Goal: Navigation & Orientation: Find specific page/section

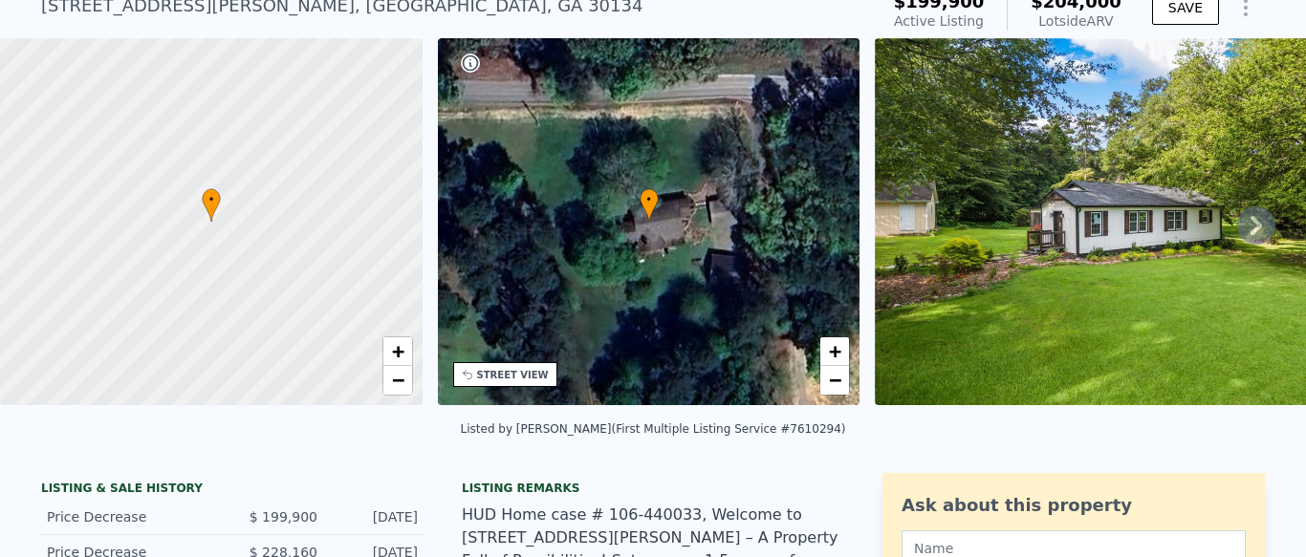
scroll to position [73, 0]
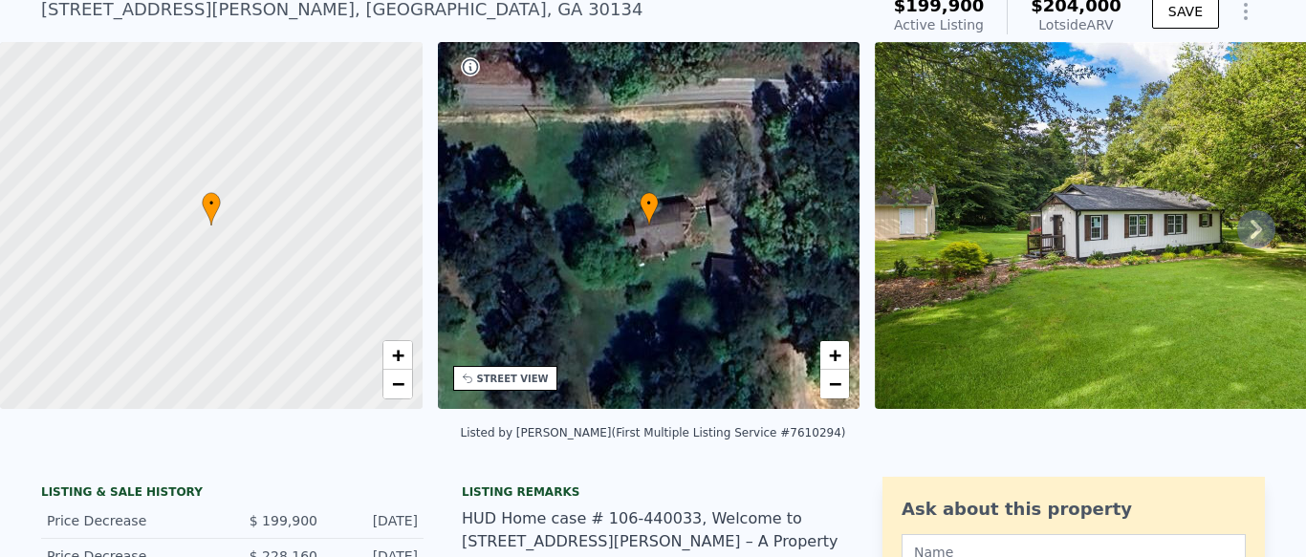
click at [1254, 226] on icon at bounding box center [1256, 229] width 38 height 38
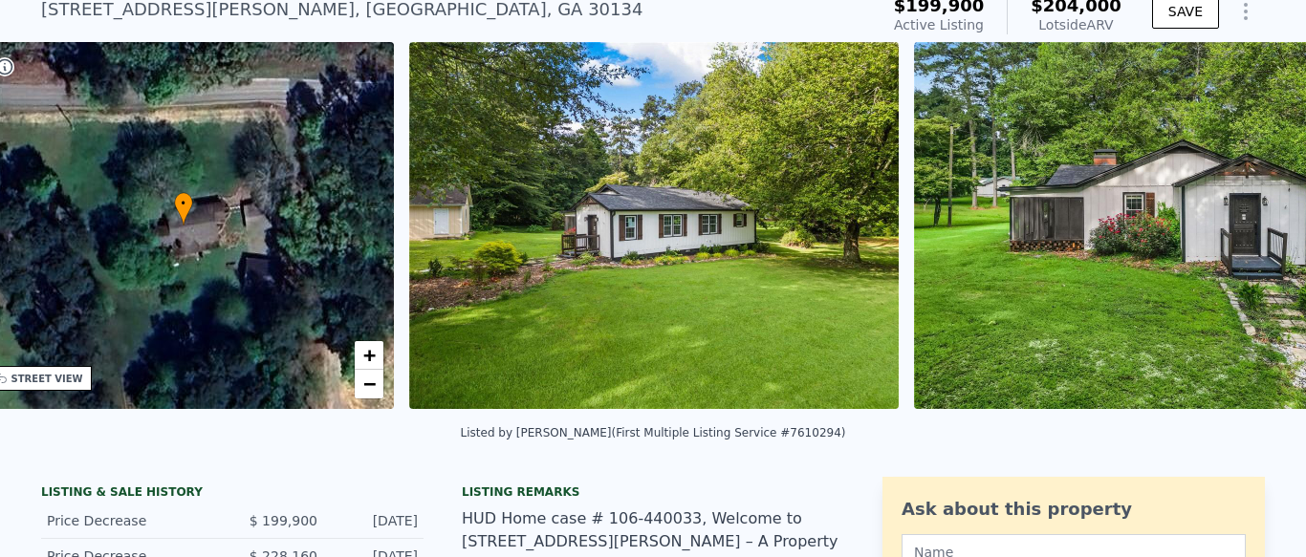
scroll to position [0, 445]
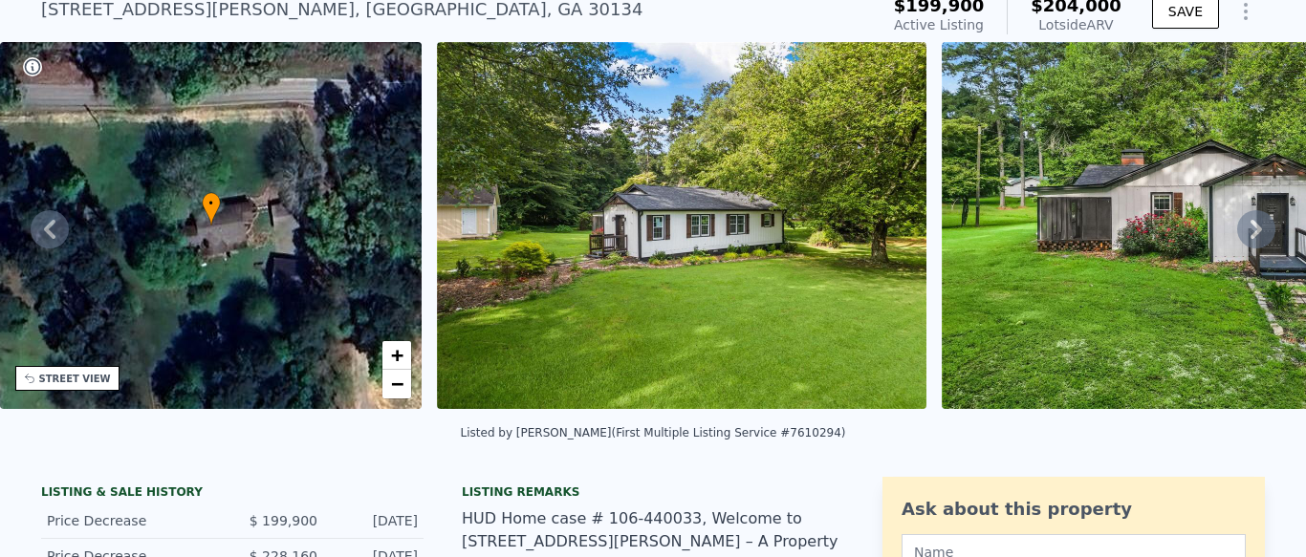
click at [1257, 226] on icon at bounding box center [1255, 229] width 11 height 19
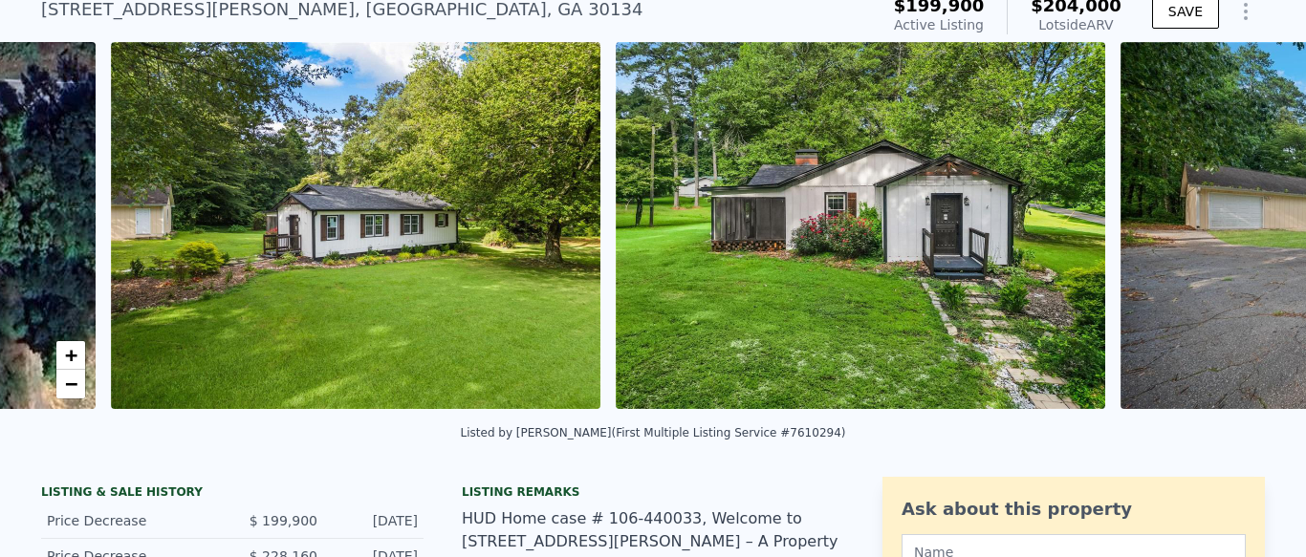
scroll to position [0, 875]
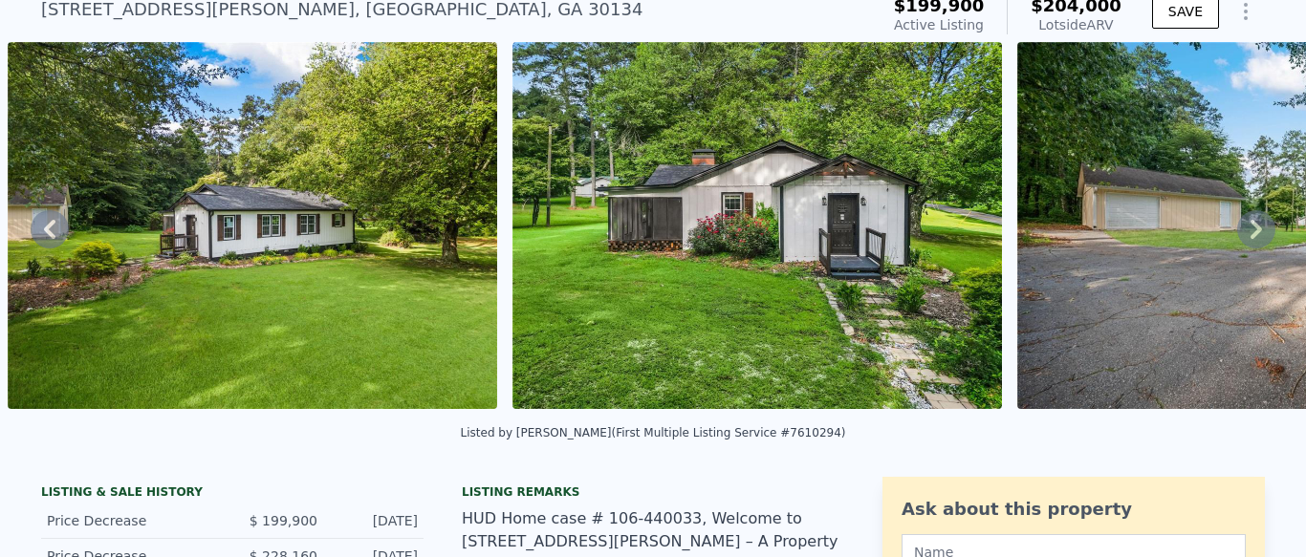
click at [1257, 226] on icon at bounding box center [1255, 229] width 11 height 19
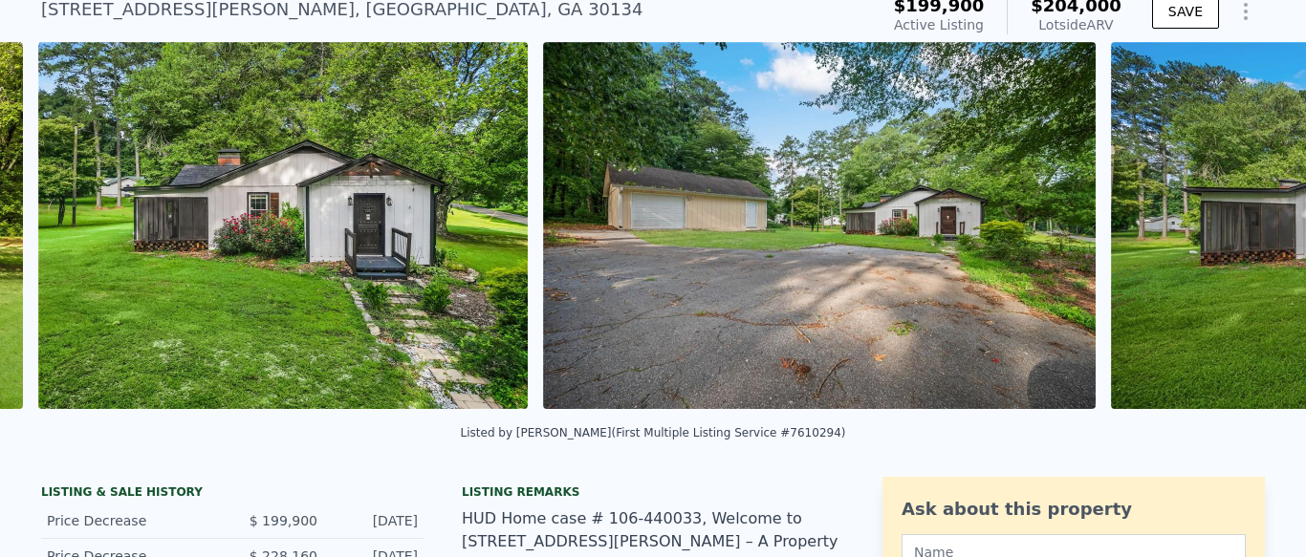
scroll to position [0, 1379]
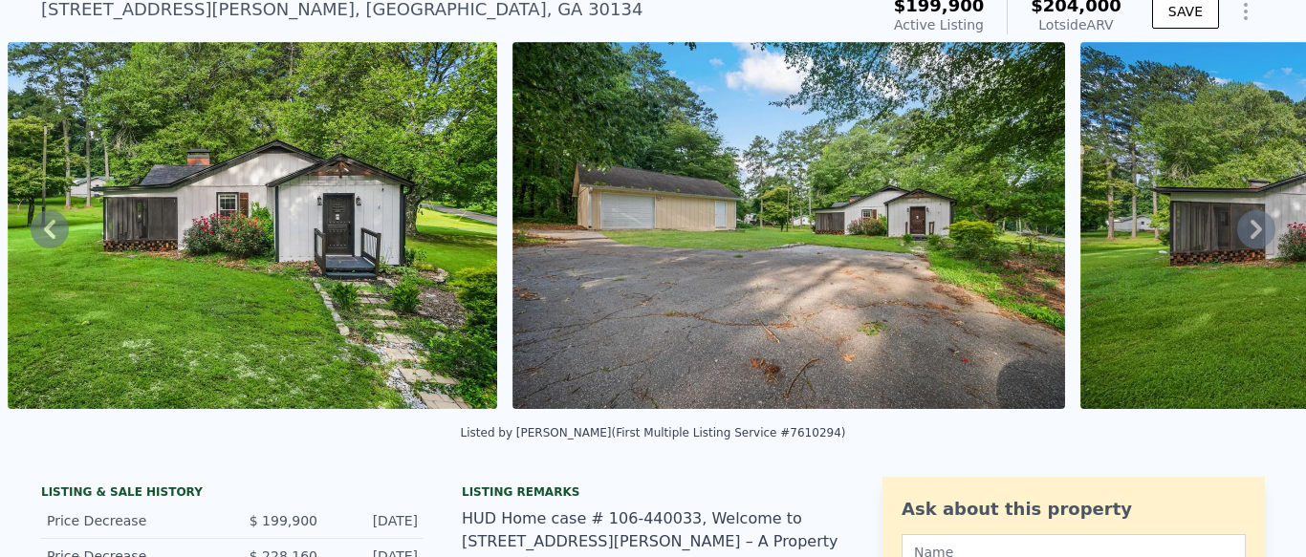
click at [1257, 226] on icon at bounding box center [1255, 229] width 11 height 19
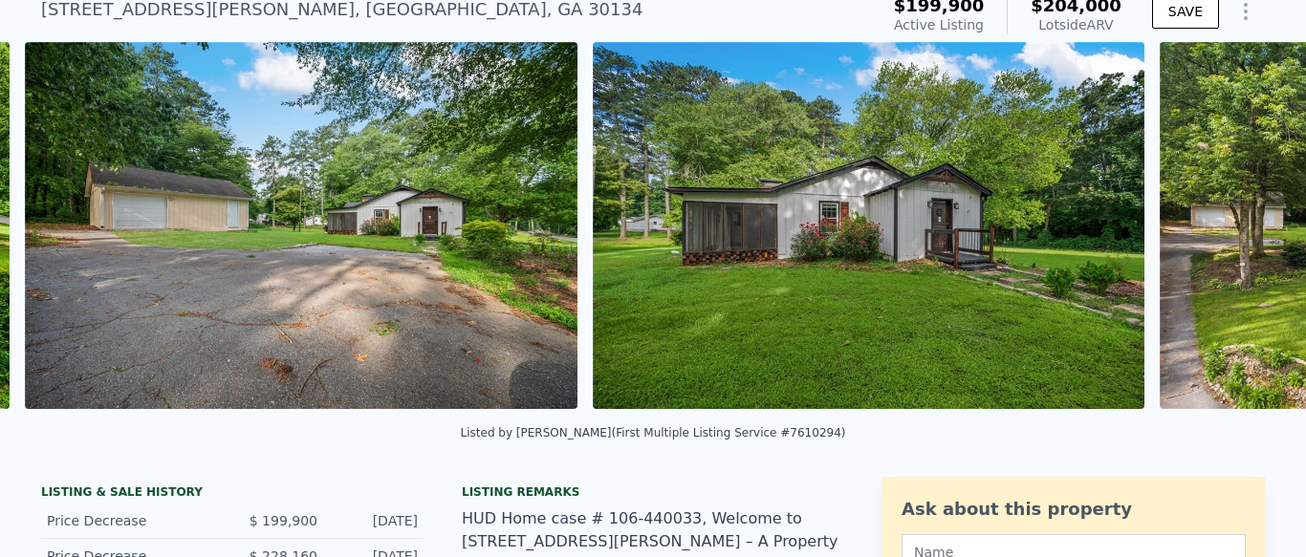
scroll to position [0, 1884]
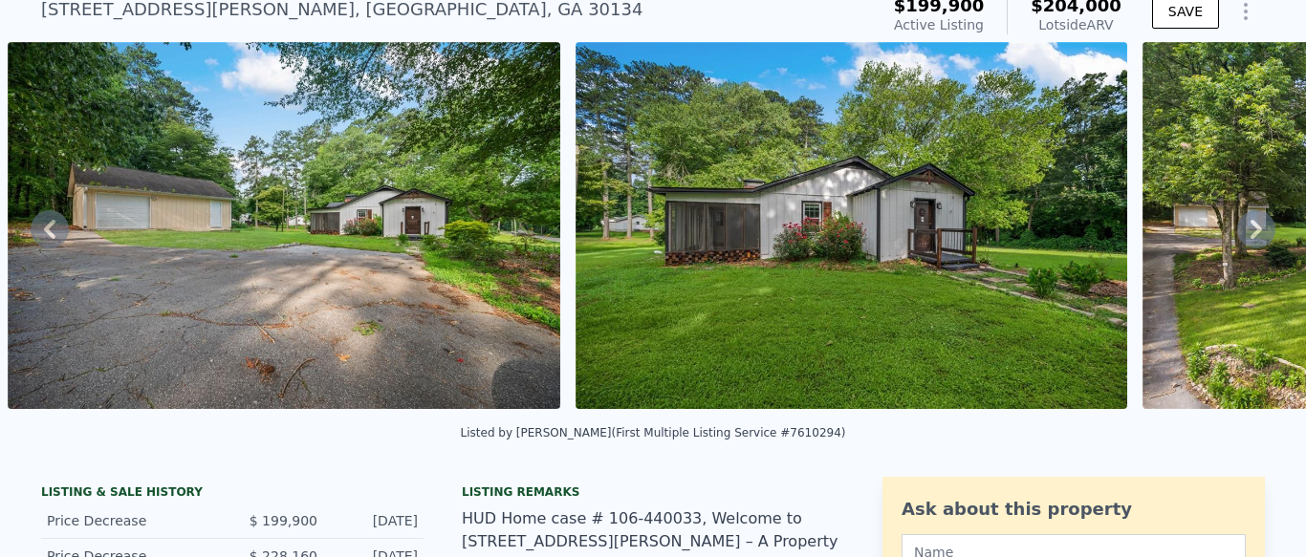
click at [1257, 226] on icon at bounding box center [1255, 229] width 11 height 19
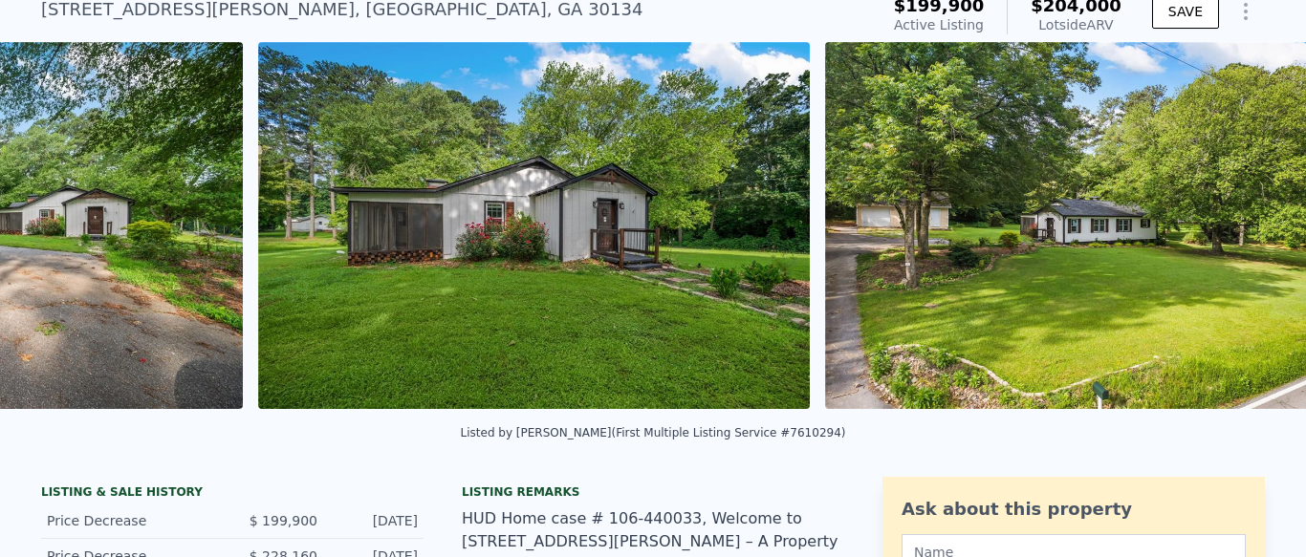
scroll to position [0, 2452]
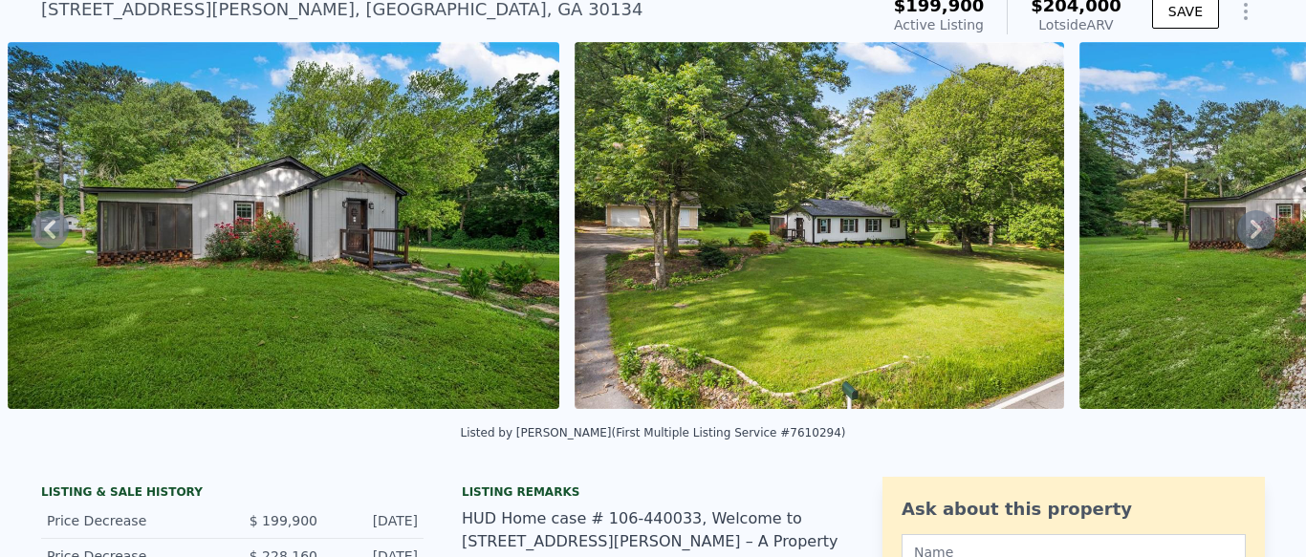
click at [1257, 226] on icon at bounding box center [1255, 229] width 11 height 19
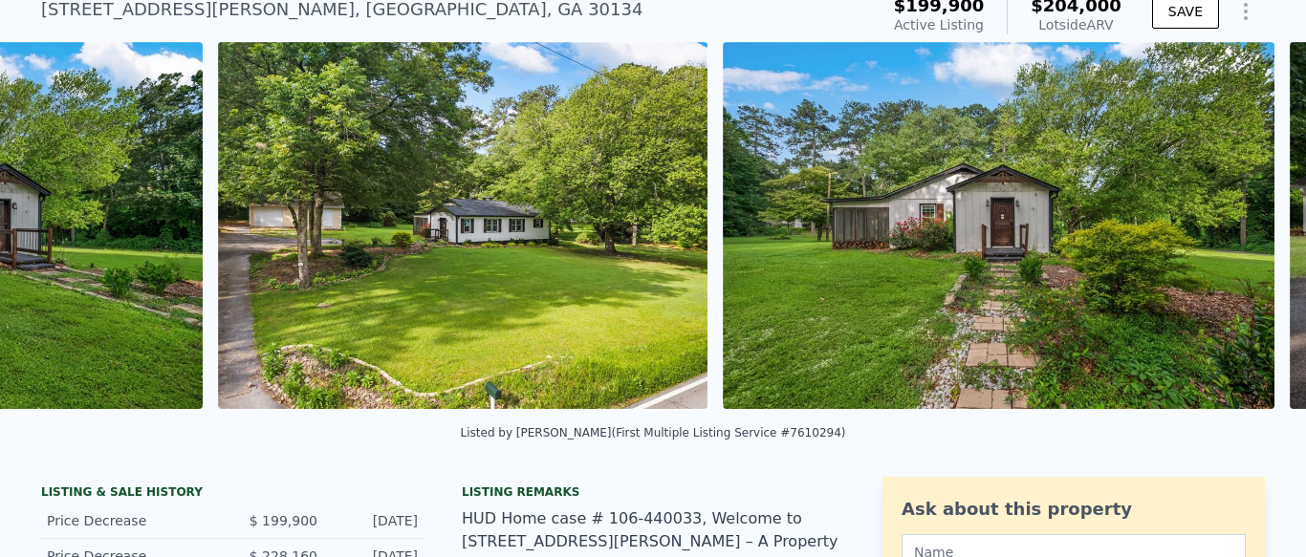
scroll to position [0, 3018]
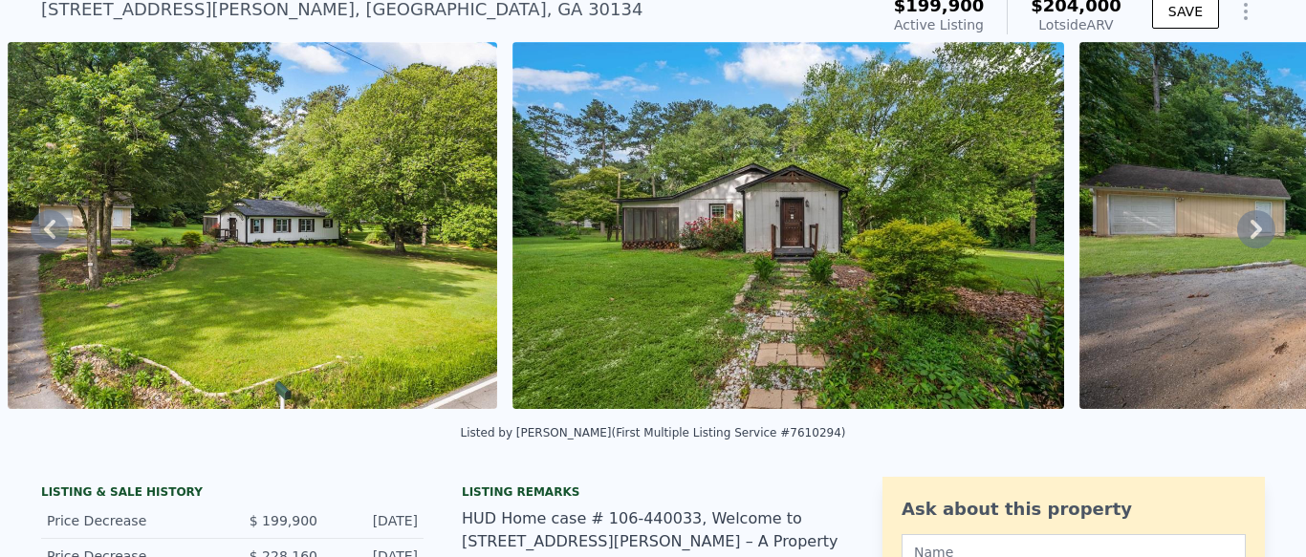
click at [1257, 226] on icon at bounding box center [1255, 229] width 11 height 19
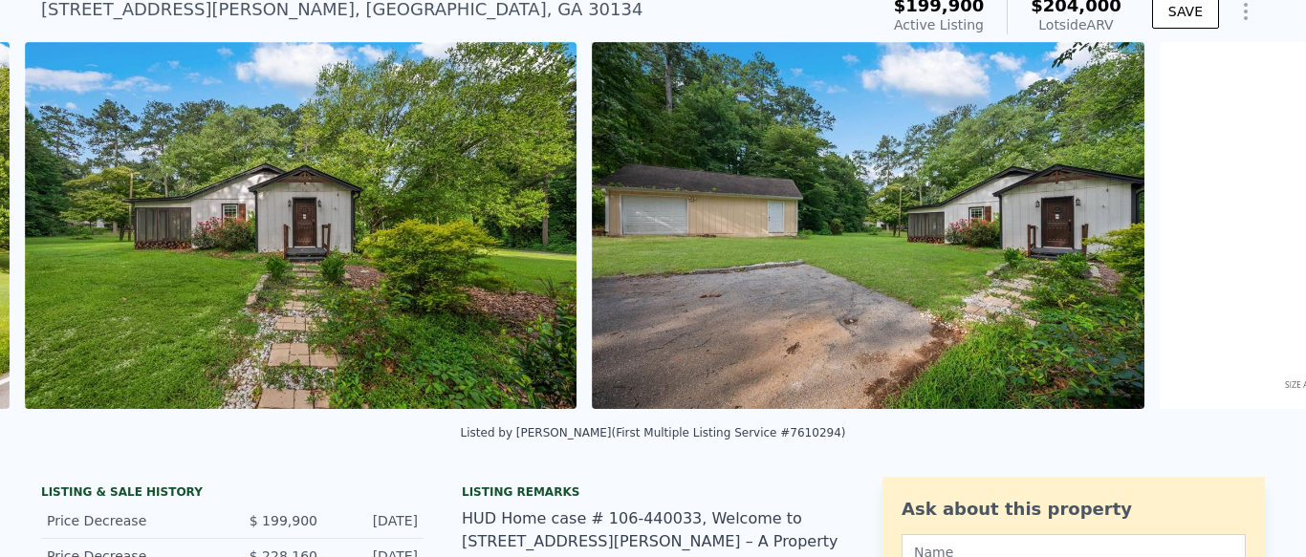
scroll to position [0, 3523]
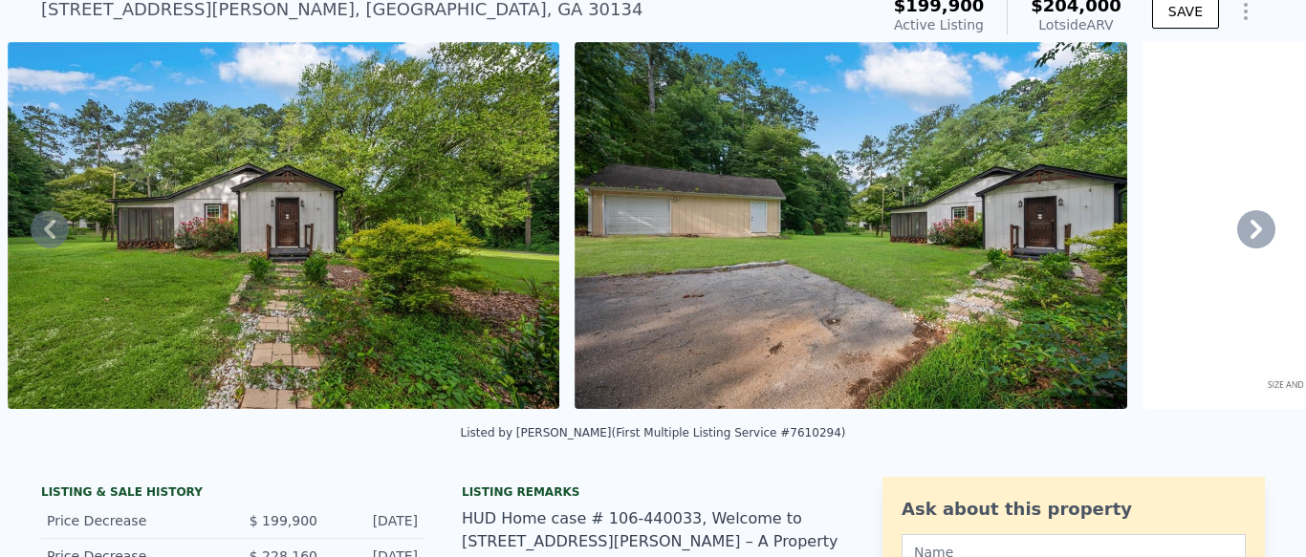
click at [1257, 226] on icon at bounding box center [1255, 229] width 11 height 19
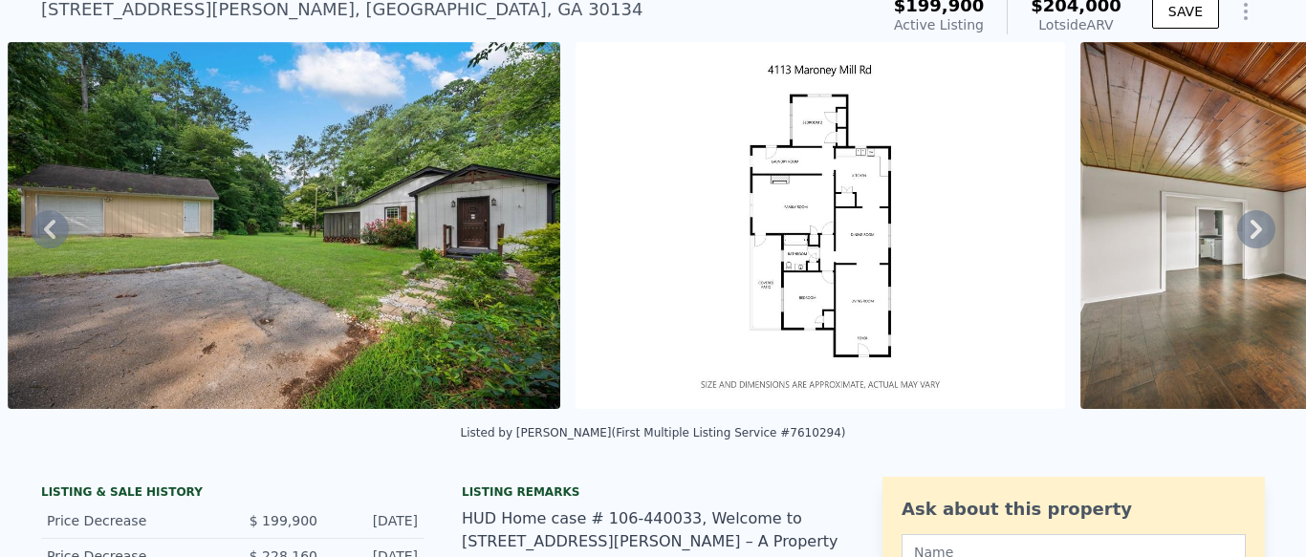
click at [1257, 226] on icon at bounding box center [1255, 229] width 11 height 19
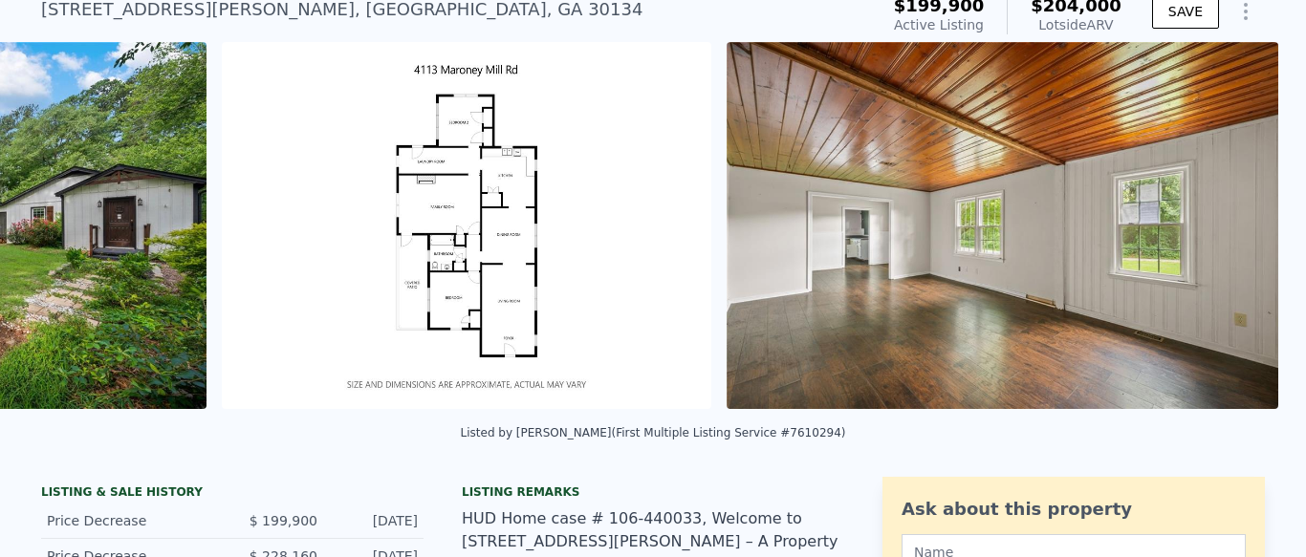
scroll to position [0, 4658]
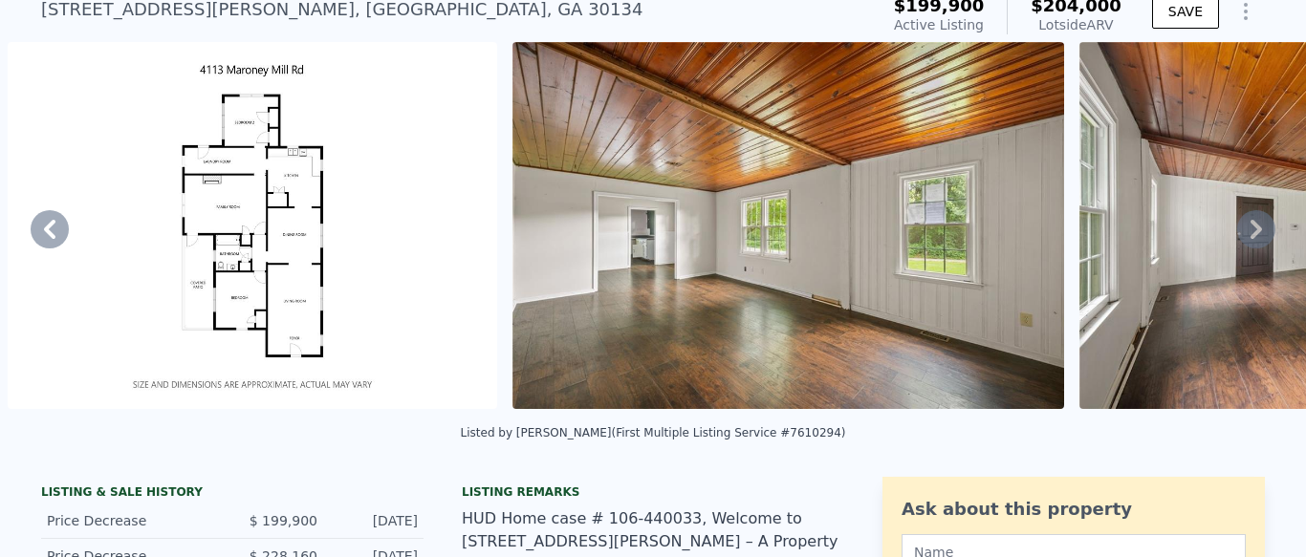
click at [1257, 226] on icon at bounding box center [1255, 229] width 11 height 19
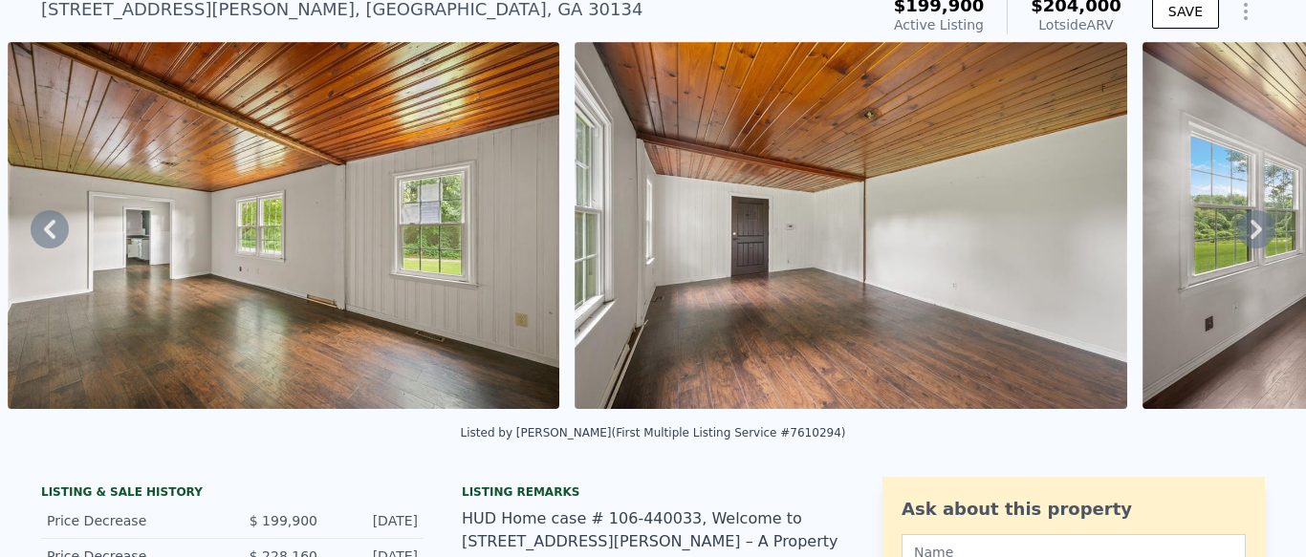
click at [1257, 226] on icon at bounding box center [1255, 229] width 11 height 19
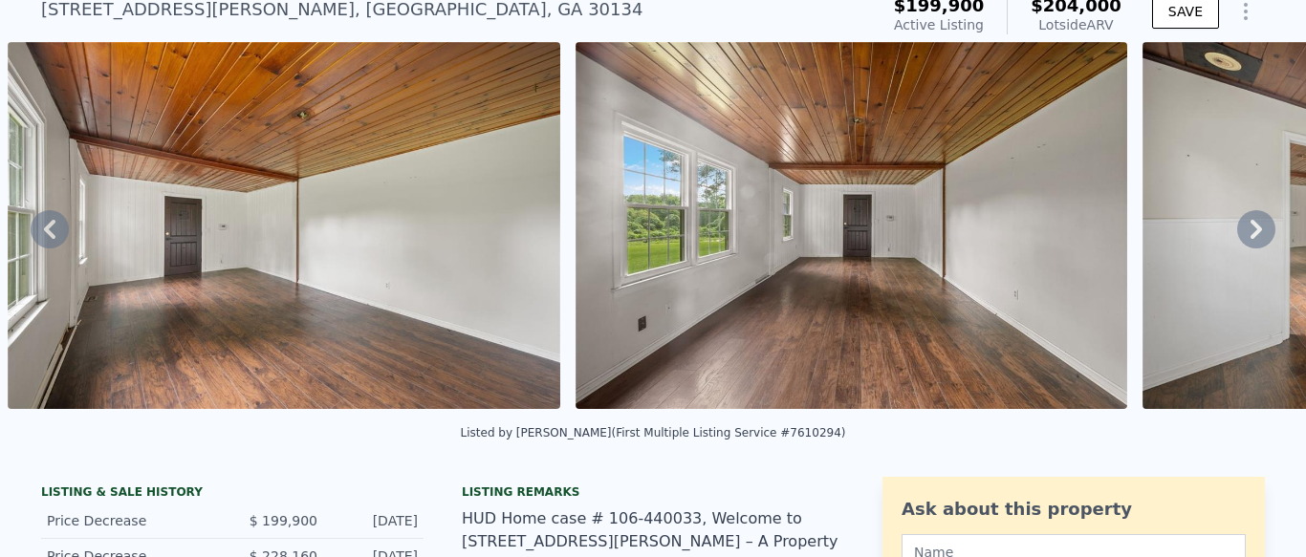
click at [1257, 226] on icon at bounding box center [1255, 229] width 11 height 19
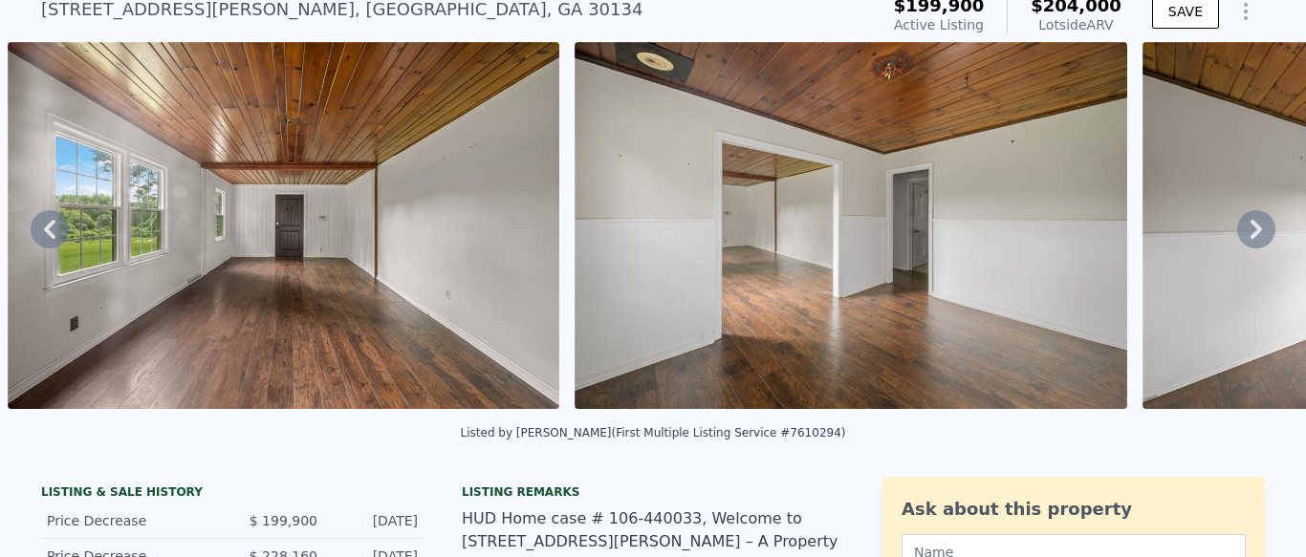
click at [1257, 226] on icon at bounding box center [1255, 229] width 11 height 19
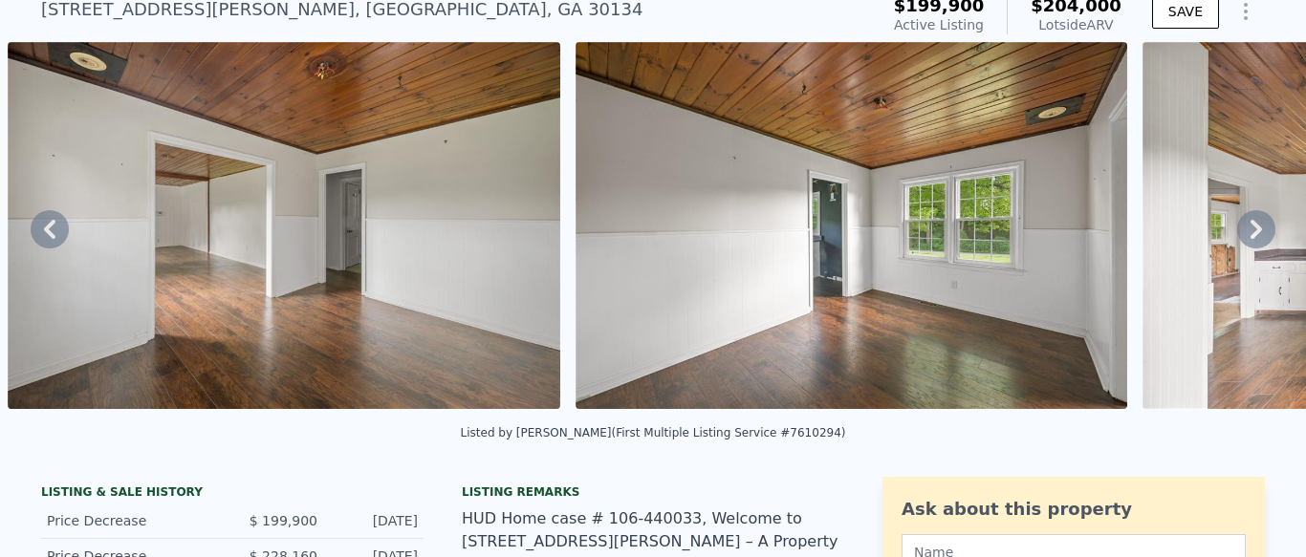
click at [1257, 226] on icon at bounding box center [1255, 229] width 11 height 19
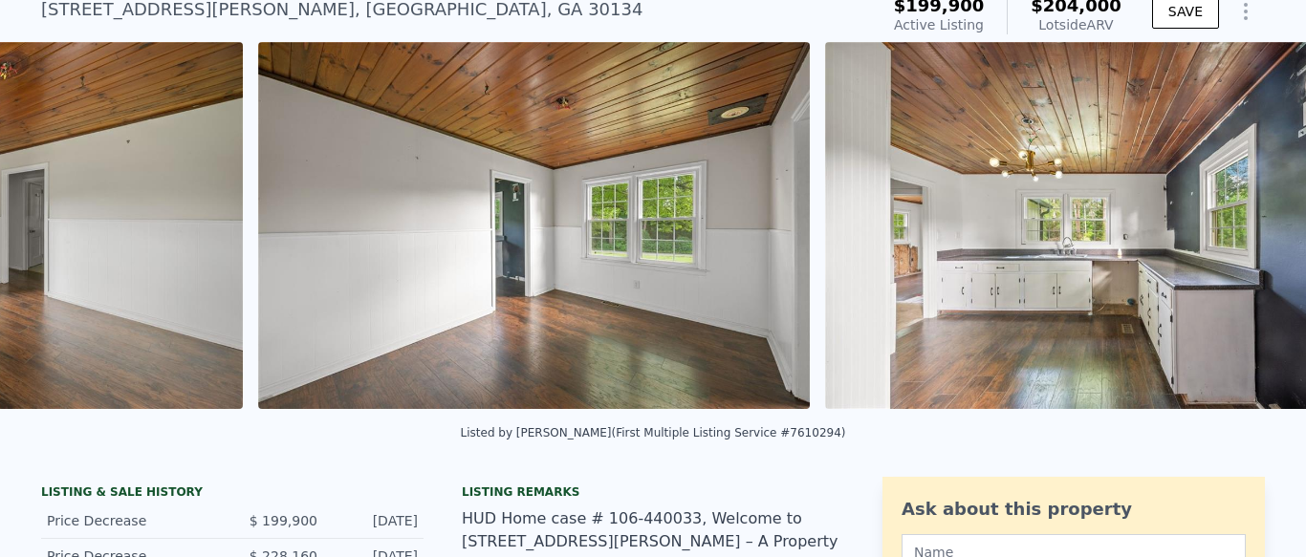
scroll to position [0, 7432]
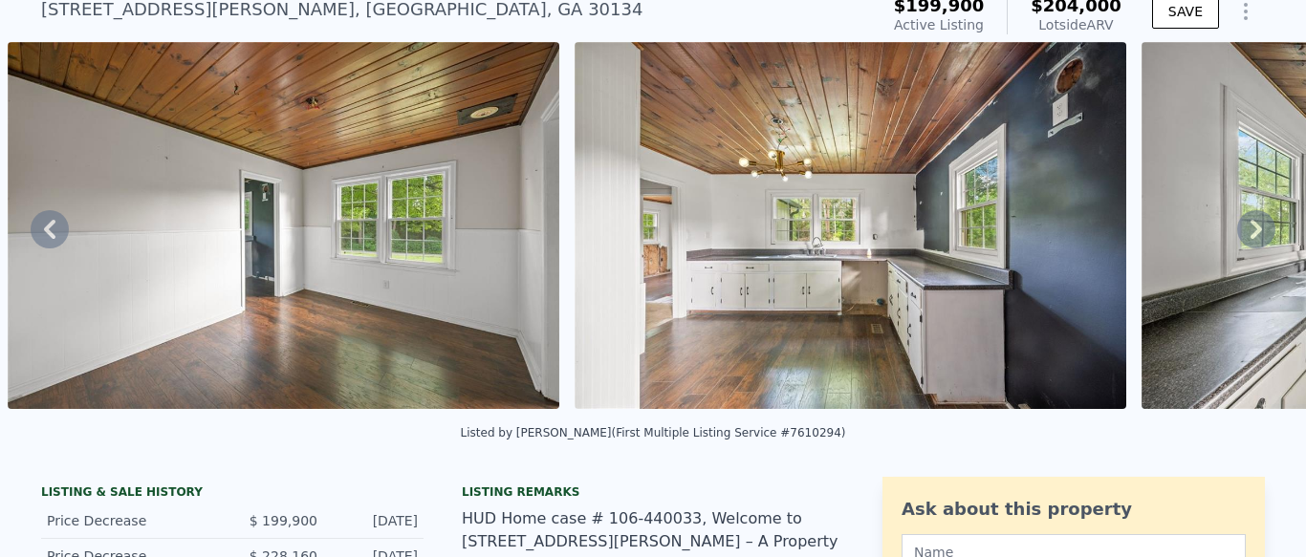
click at [1256, 232] on icon at bounding box center [1255, 229] width 11 height 19
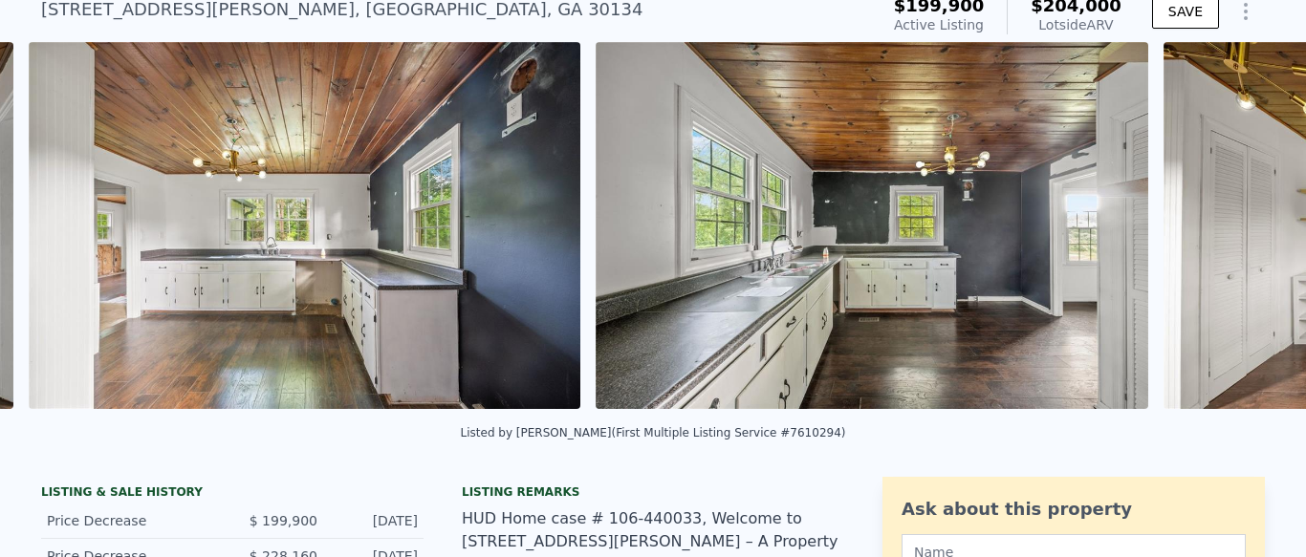
scroll to position [0, 7998]
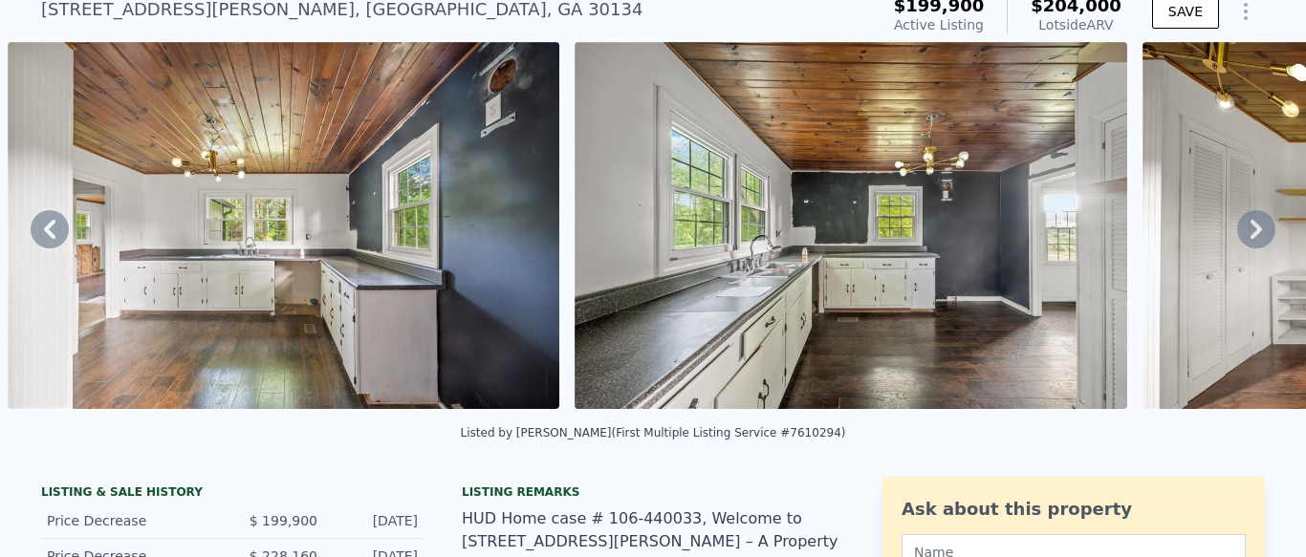
click at [1256, 232] on icon at bounding box center [1255, 229] width 11 height 19
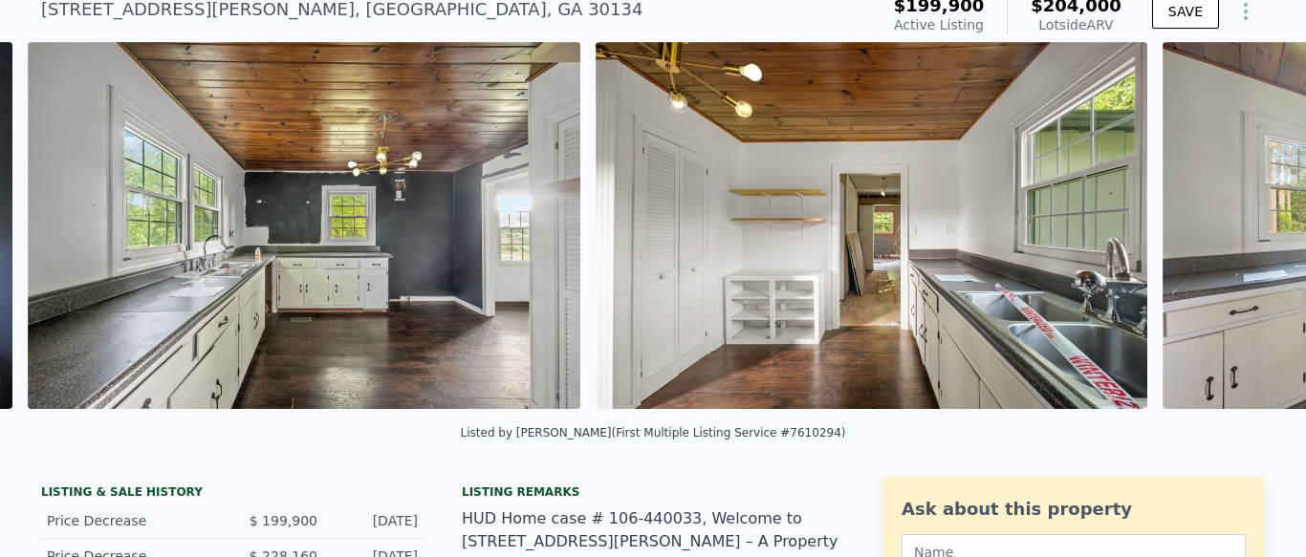
scroll to position [0, 8565]
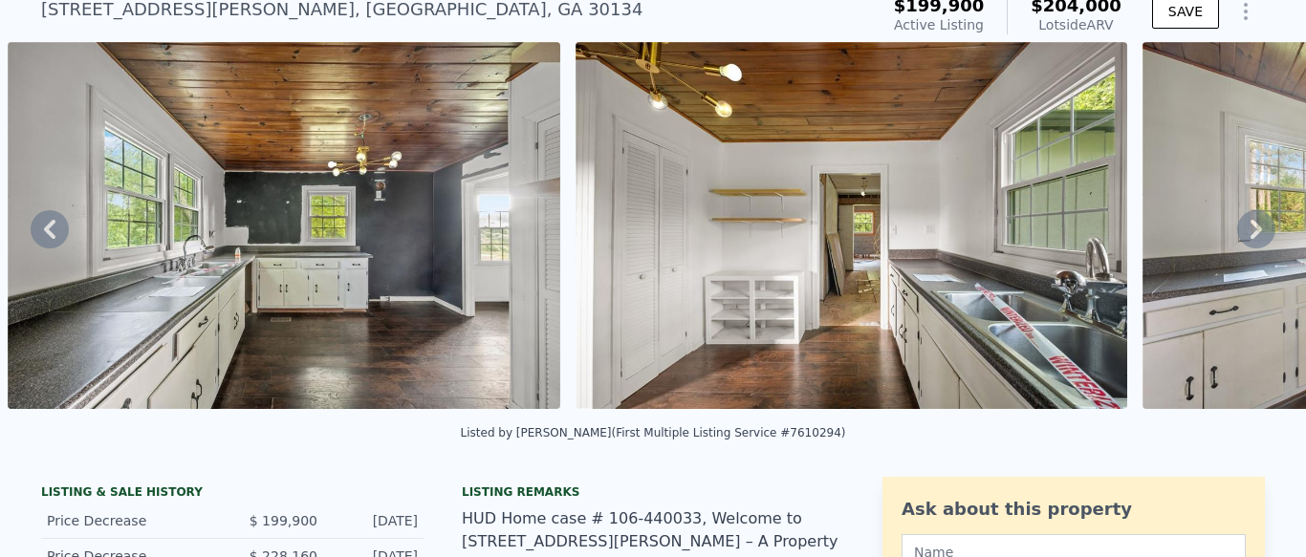
click at [1256, 232] on icon at bounding box center [1255, 229] width 11 height 19
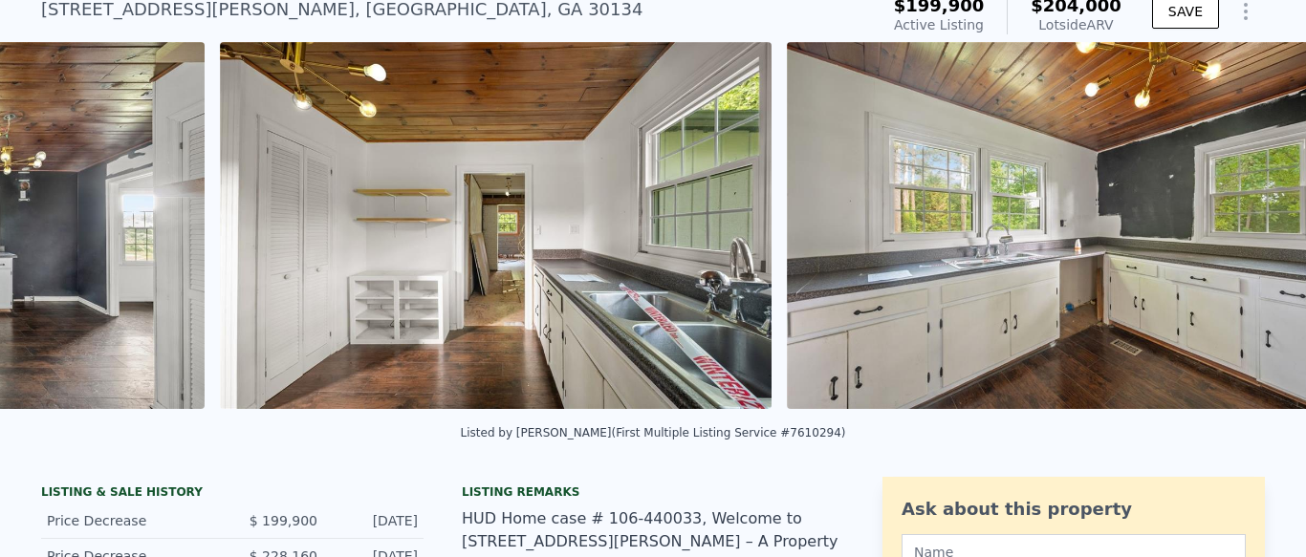
scroll to position [0, 9133]
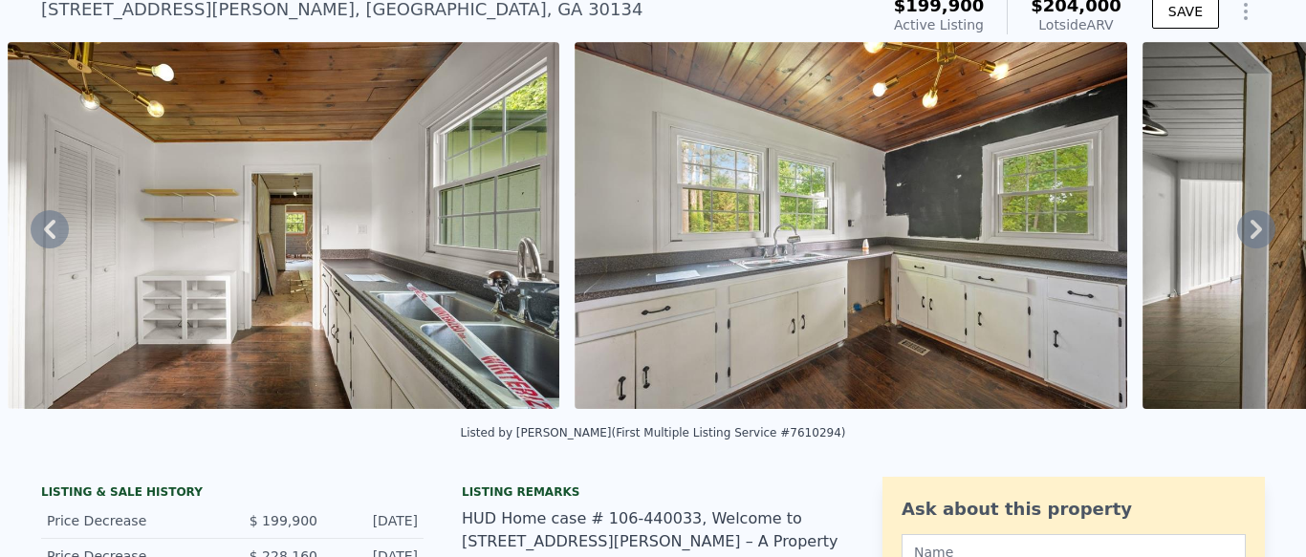
click at [1256, 232] on icon at bounding box center [1255, 229] width 11 height 19
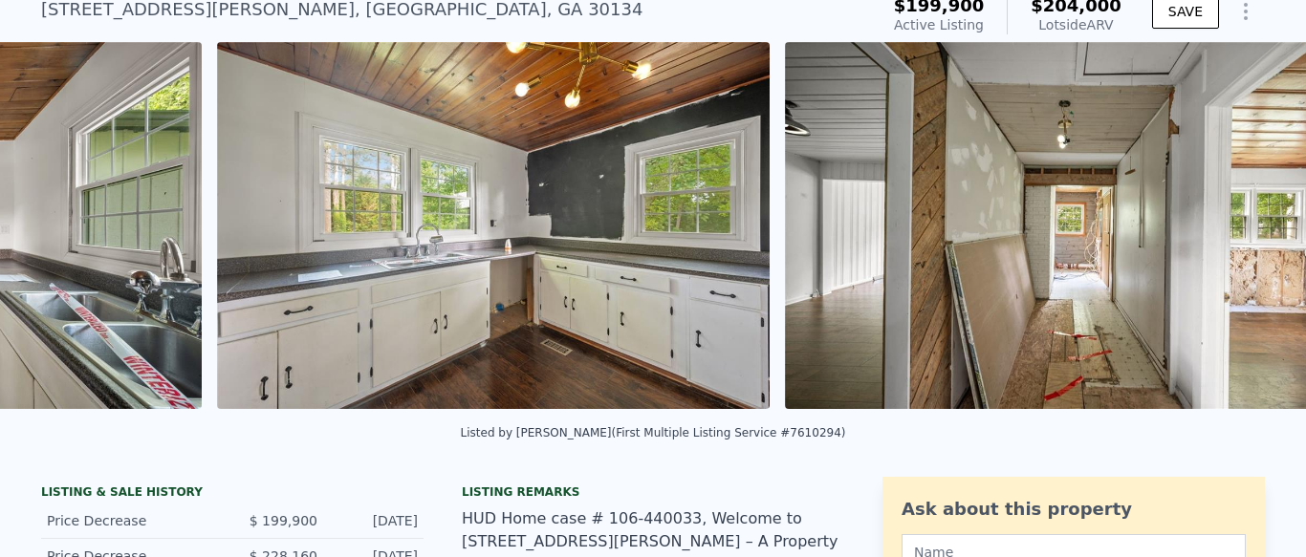
scroll to position [0, 9700]
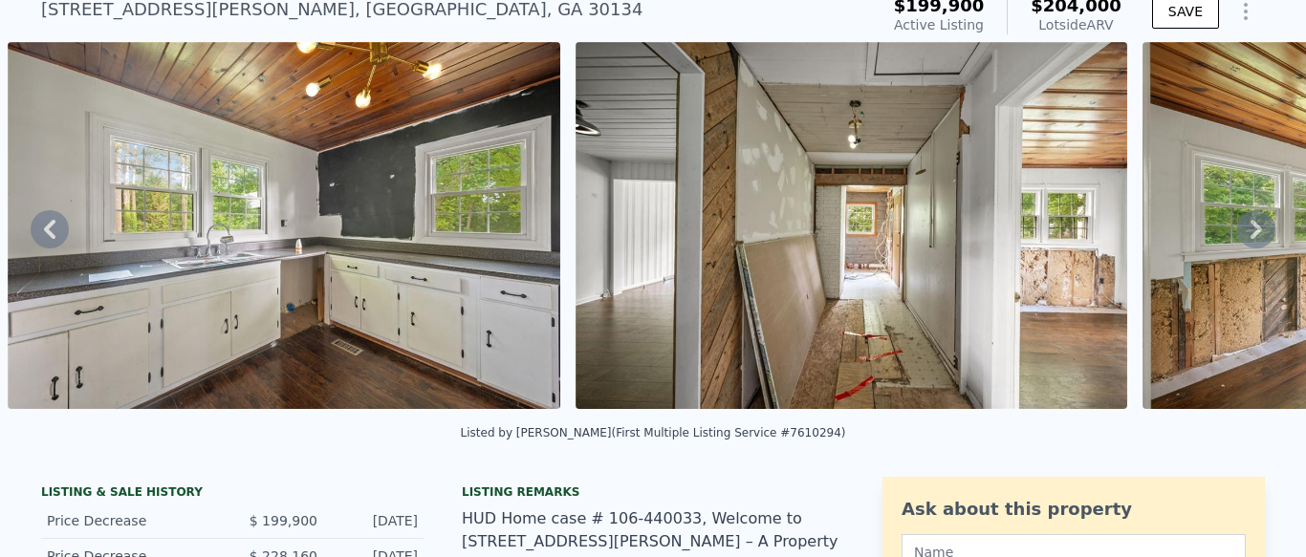
click at [1256, 232] on icon at bounding box center [1255, 229] width 11 height 19
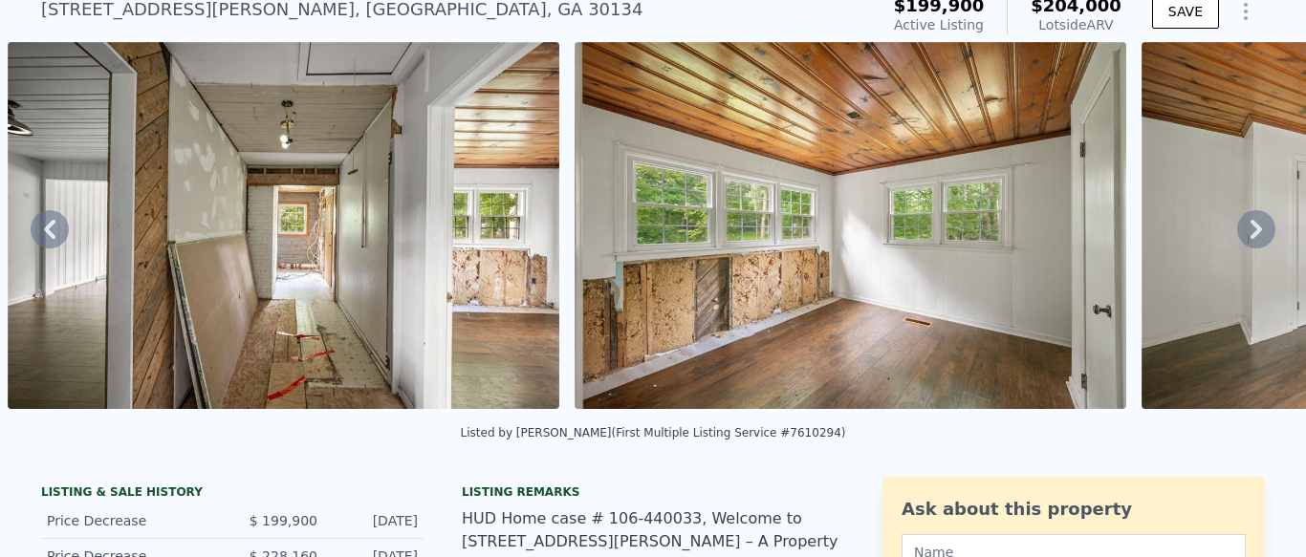
click at [1256, 232] on icon at bounding box center [1255, 229] width 11 height 19
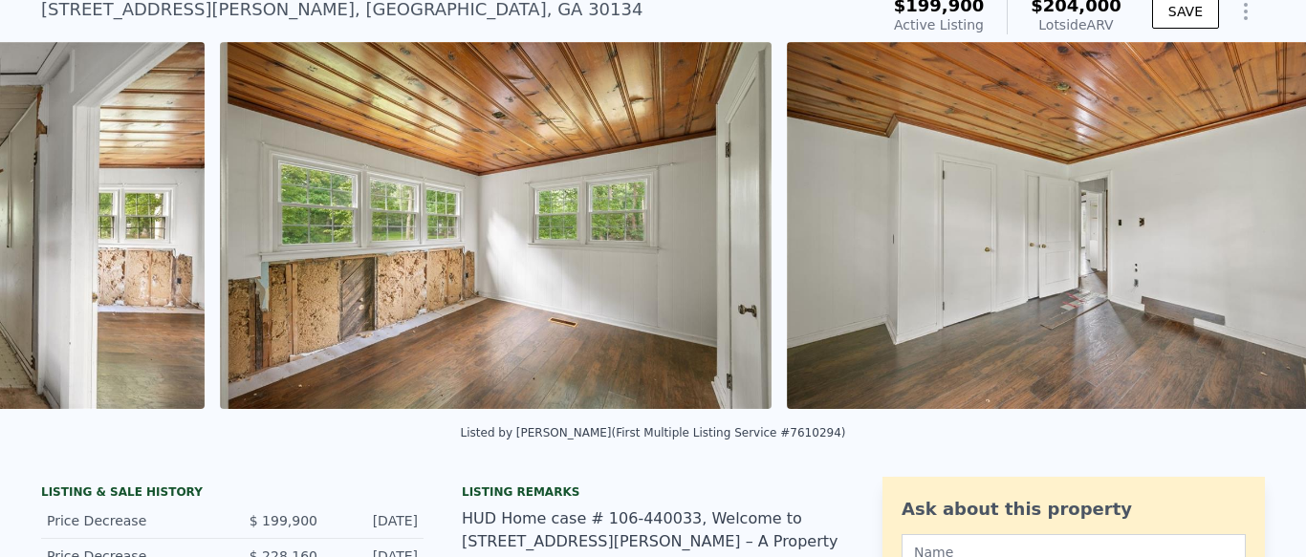
scroll to position [0, 10834]
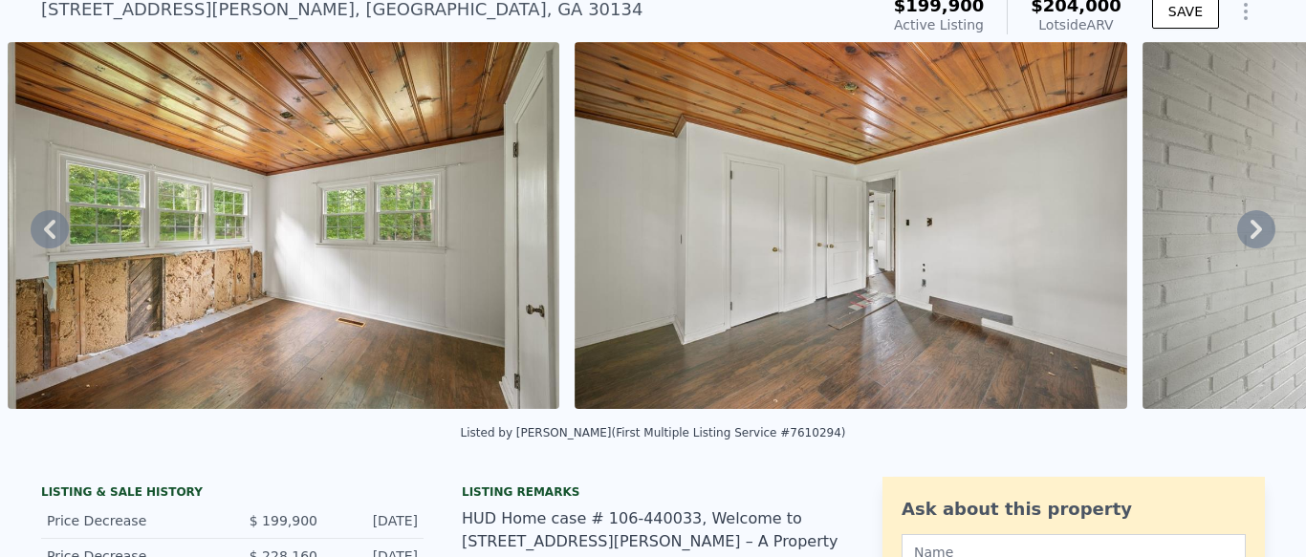
click at [1256, 232] on icon at bounding box center [1255, 229] width 11 height 19
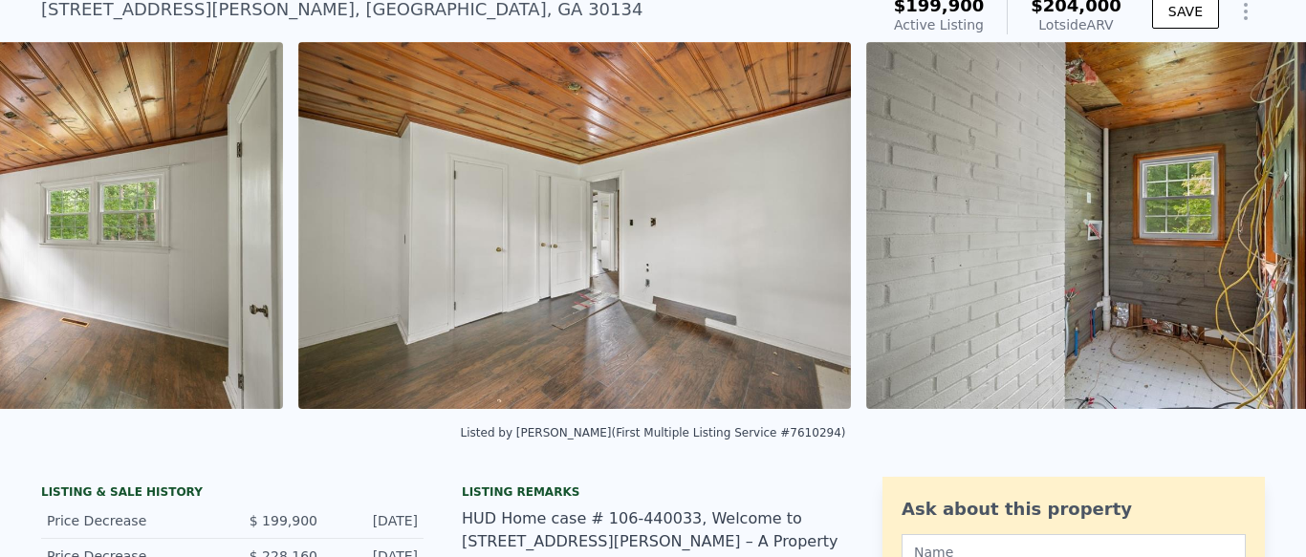
scroll to position [0, 11401]
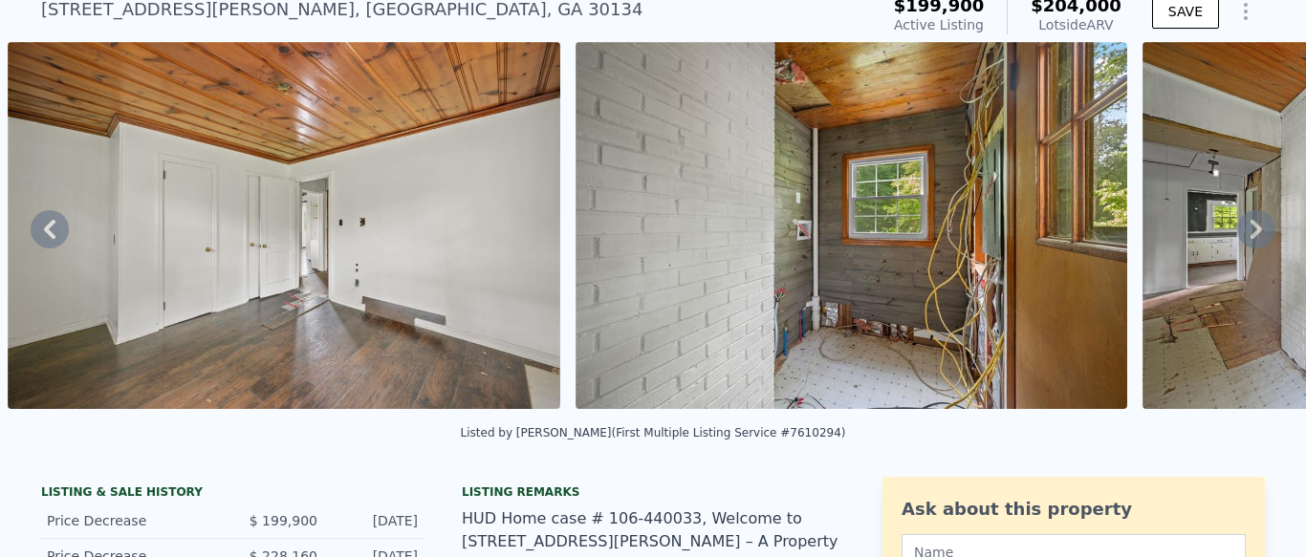
click at [1256, 232] on icon at bounding box center [1255, 229] width 11 height 19
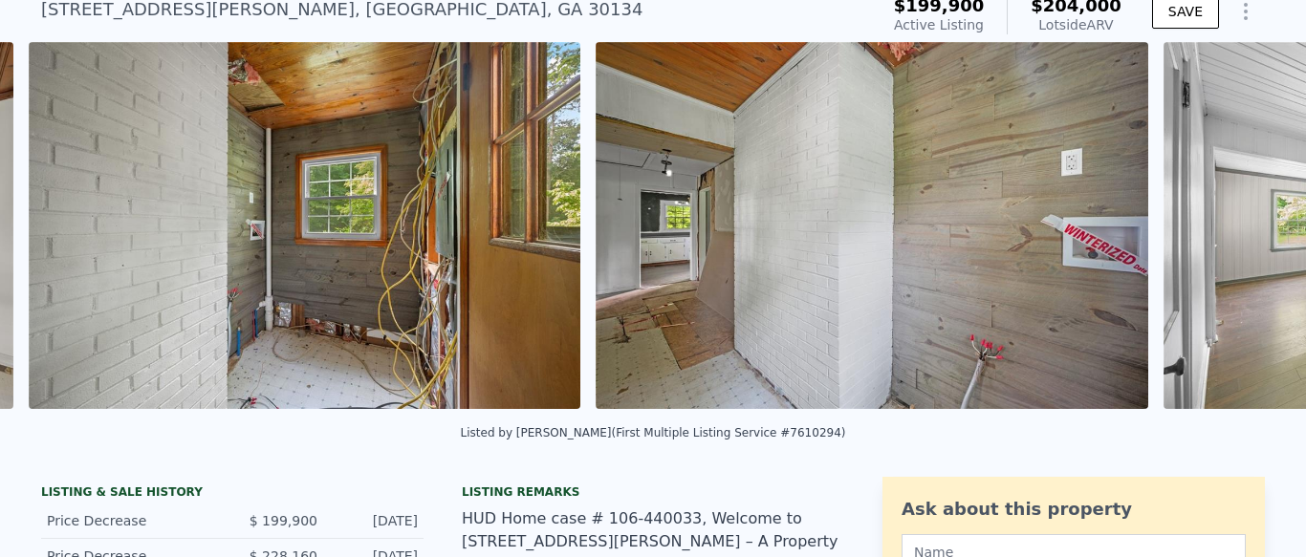
scroll to position [0, 11969]
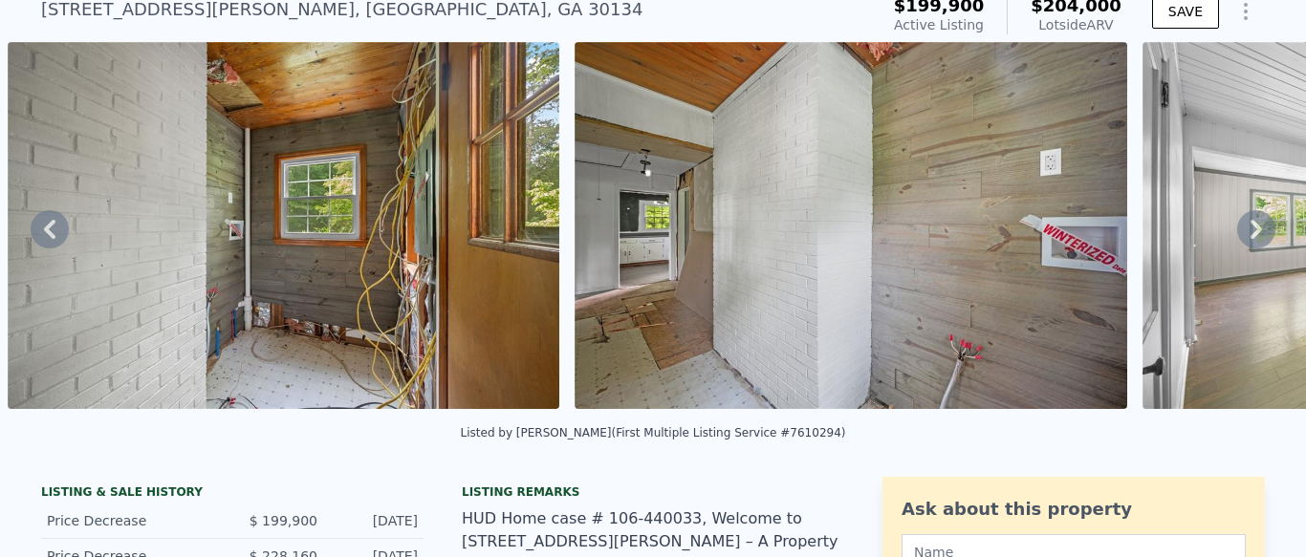
click at [1256, 232] on icon at bounding box center [1255, 229] width 11 height 19
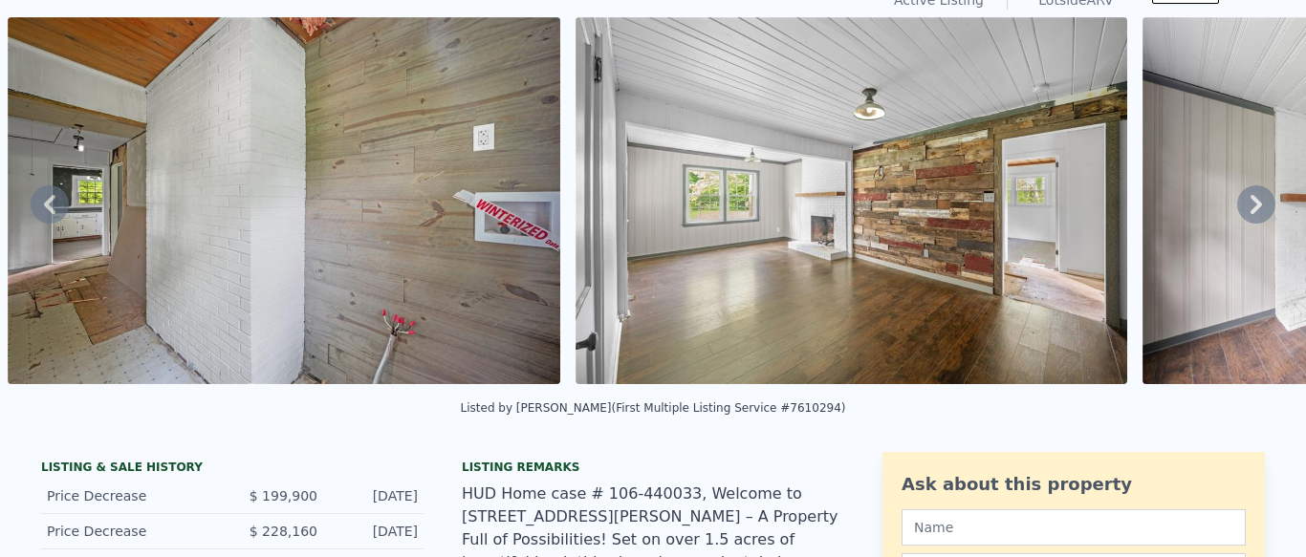
scroll to position [0, 0]
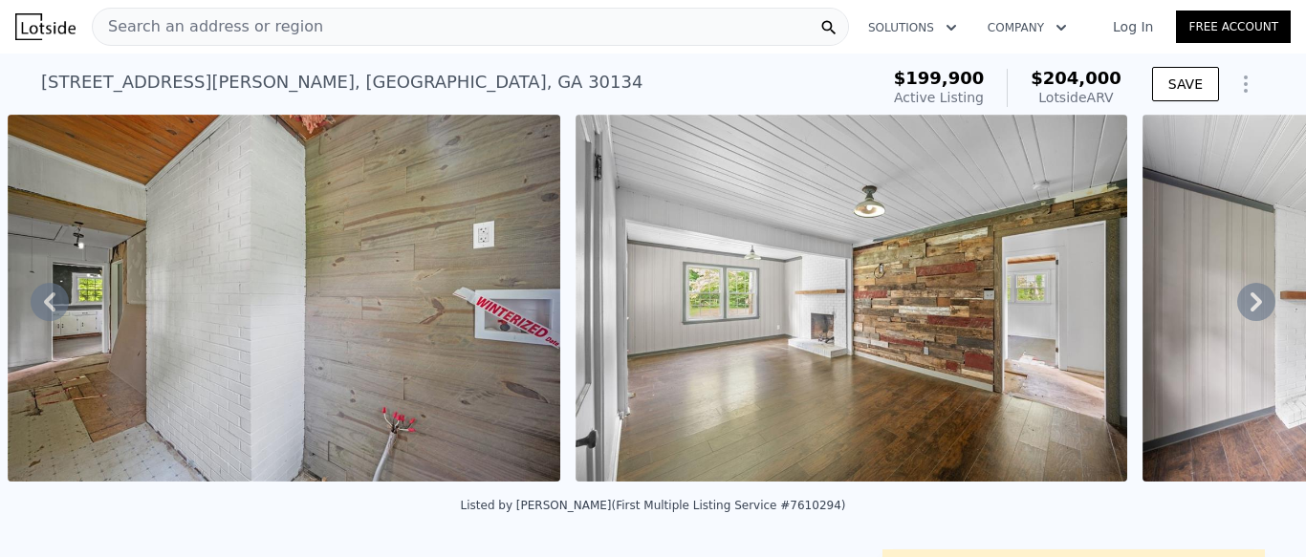
click at [1260, 304] on icon at bounding box center [1256, 302] width 38 height 38
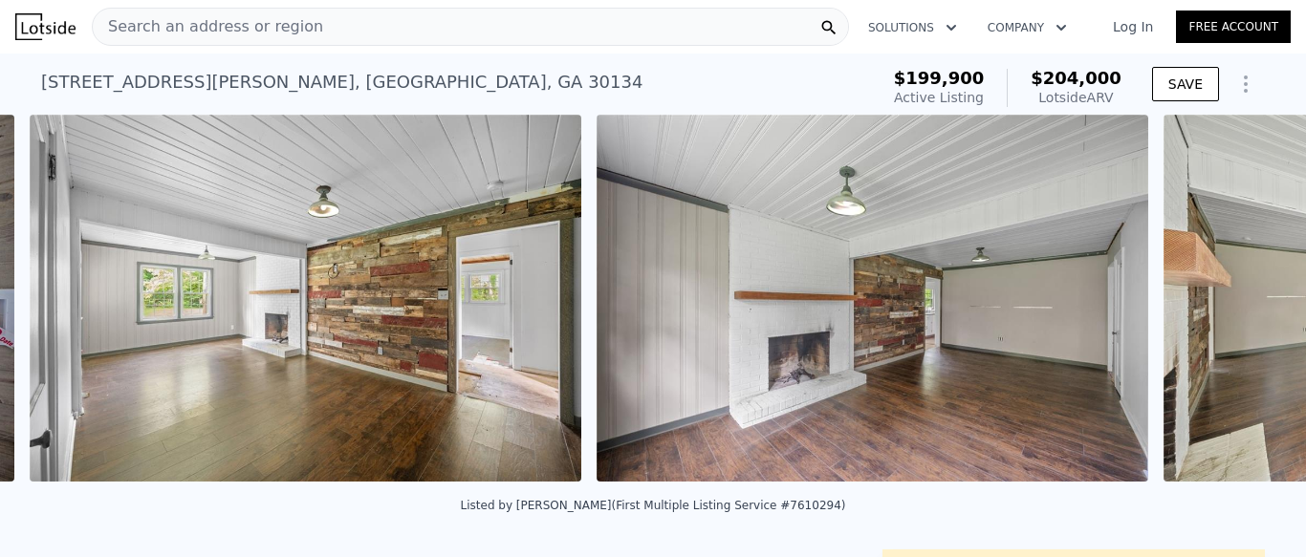
scroll to position [0, 13103]
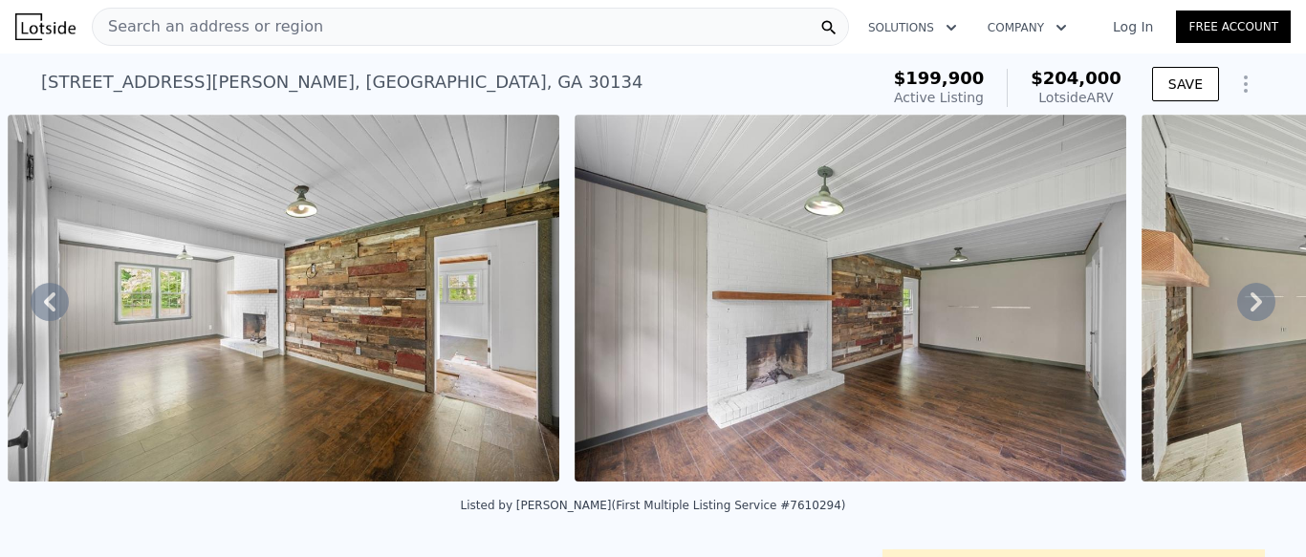
click at [1260, 304] on icon at bounding box center [1256, 302] width 38 height 38
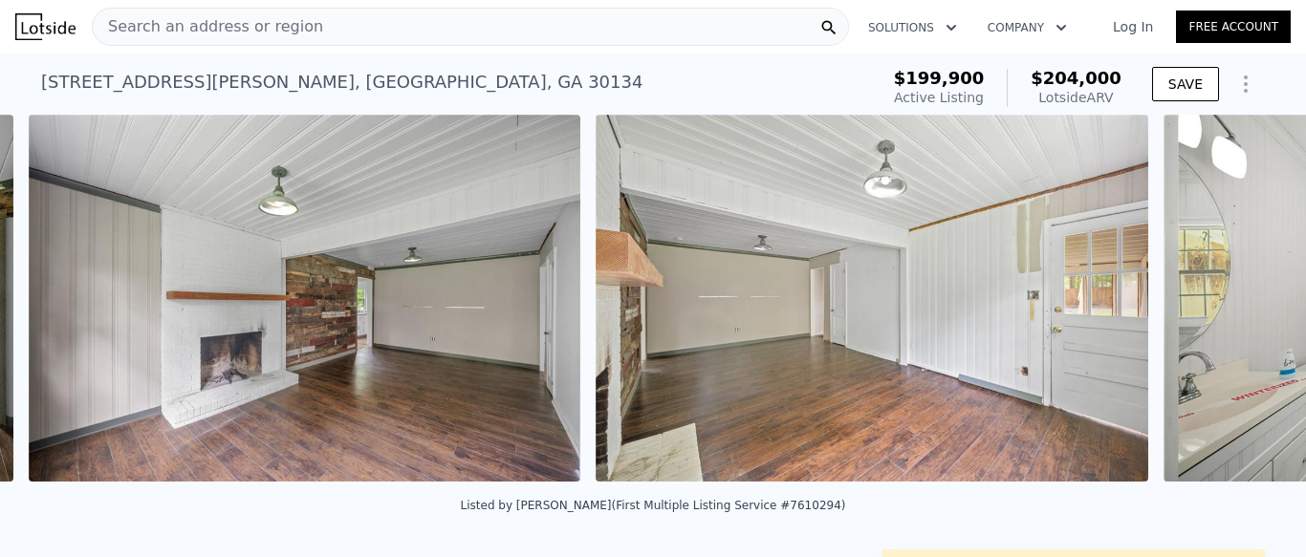
scroll to position [0, 13670]
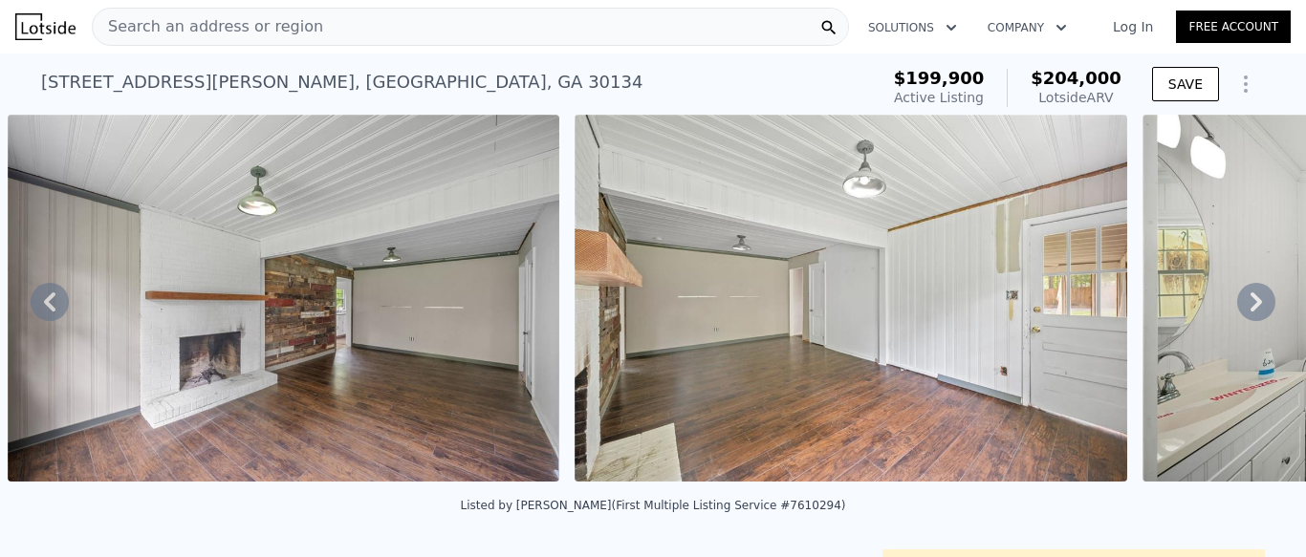
click at [1260, 304] on icon at bounding box center [1256, 302] width 38 height 38
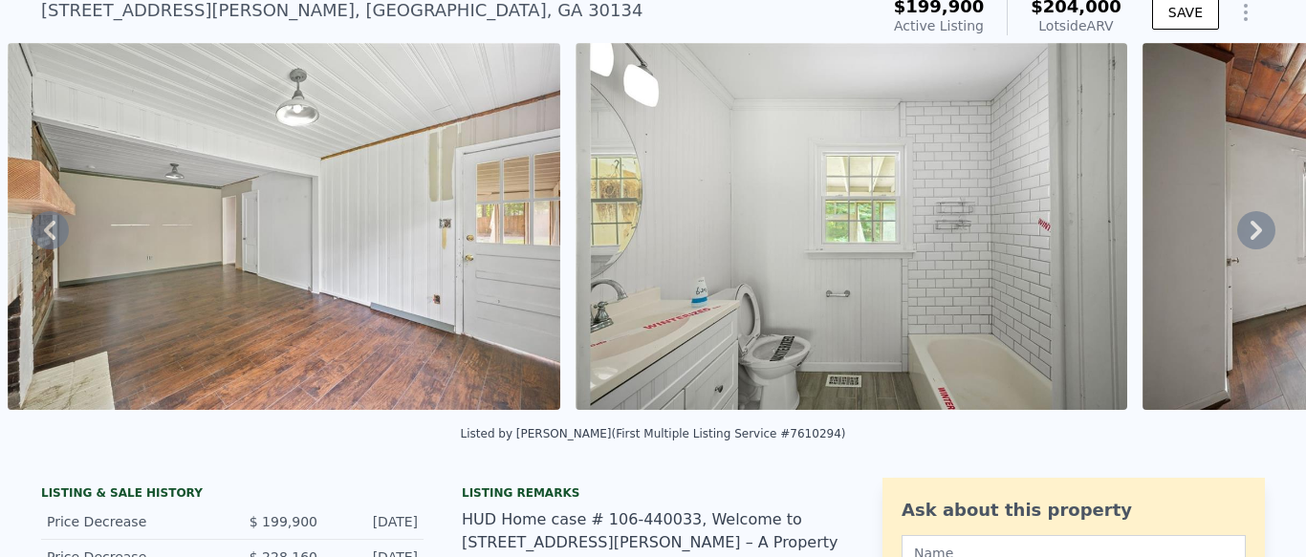
scroll to position [74, 0]
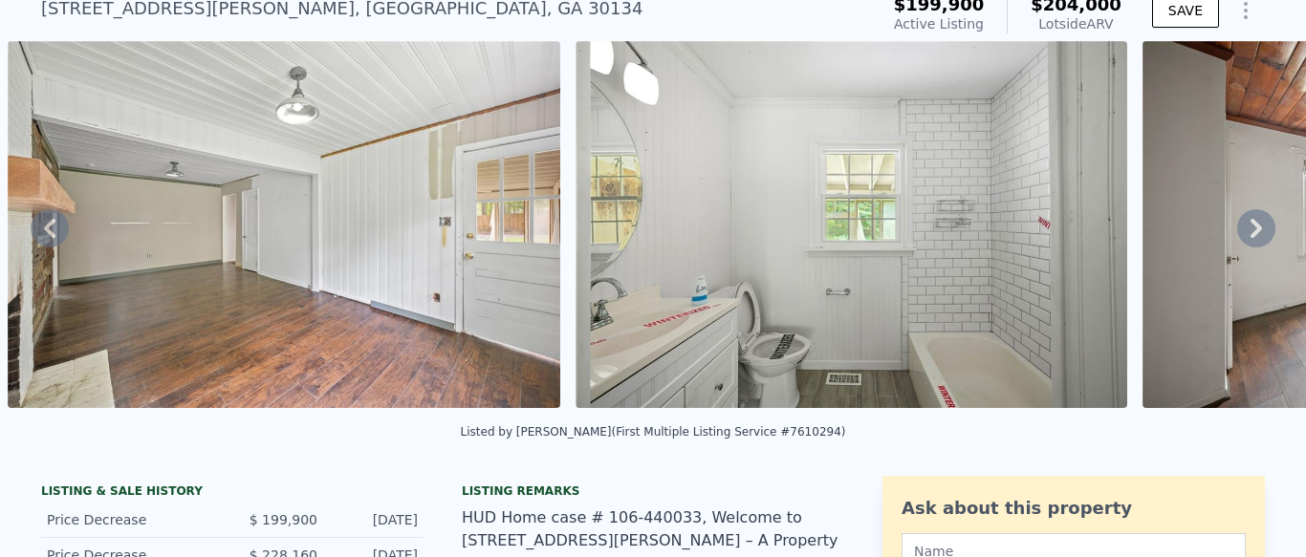
click at [1259, 218] on icon at bounding box center [1256, 228] width 38 height 38
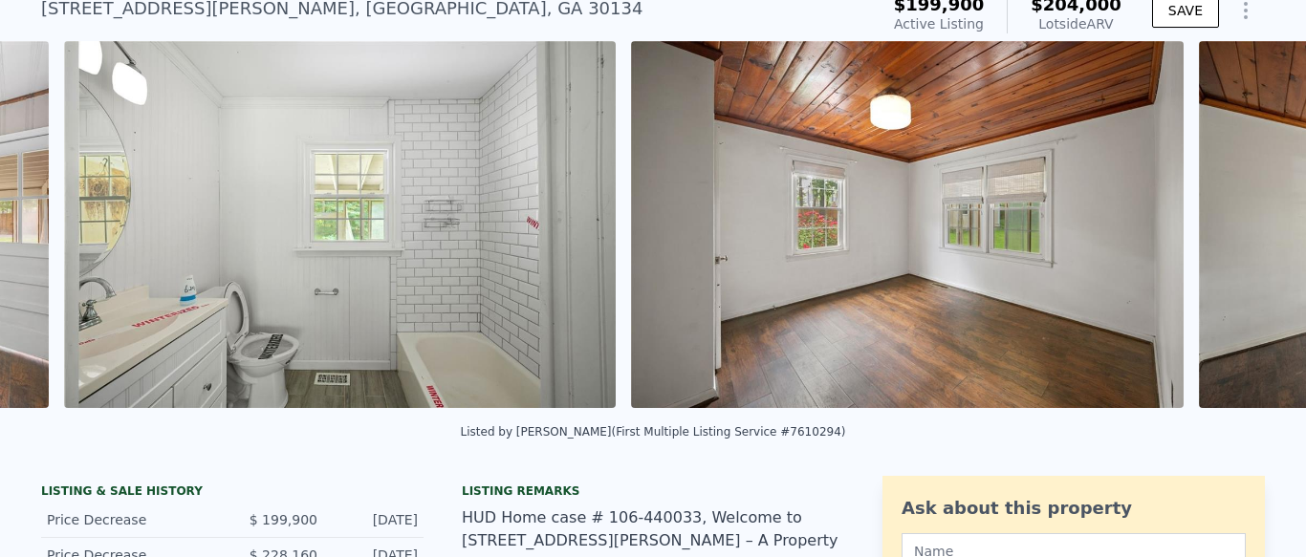
scroll to position [0, 14805]
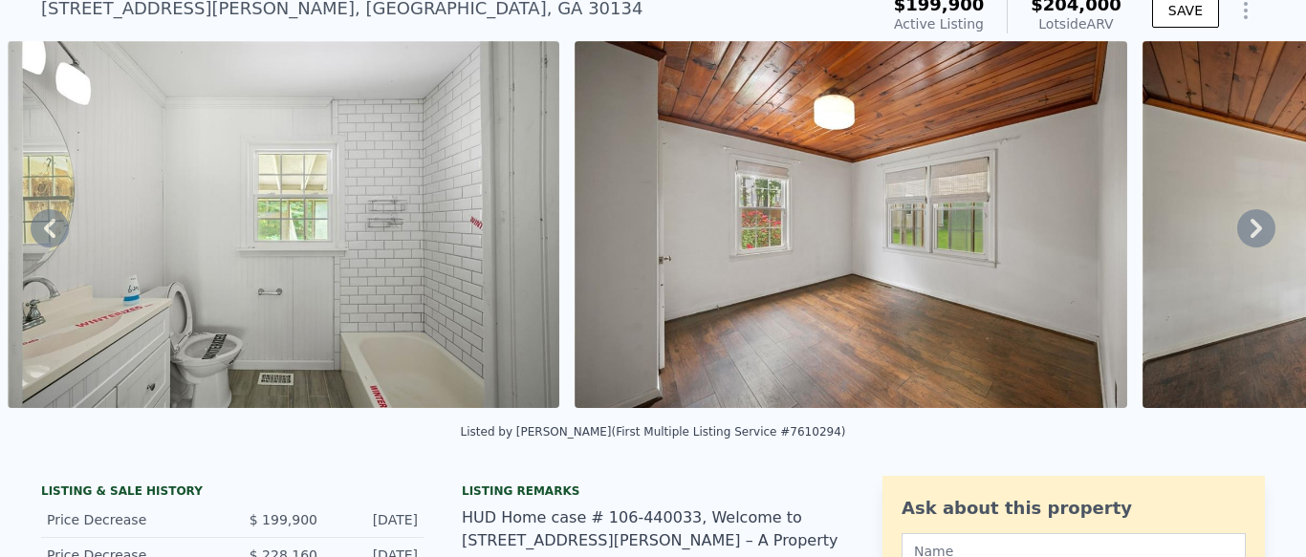
click at [1259, 218] on icon at bounding box center [1256, 228] width 38 height 38
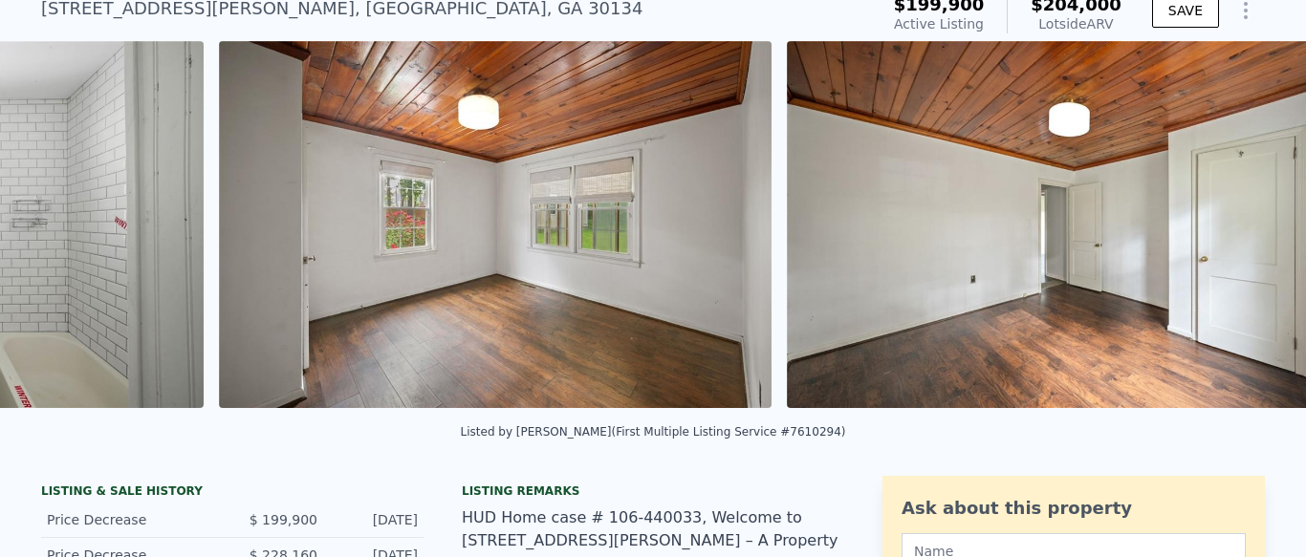
scroll to position [0, 15372]
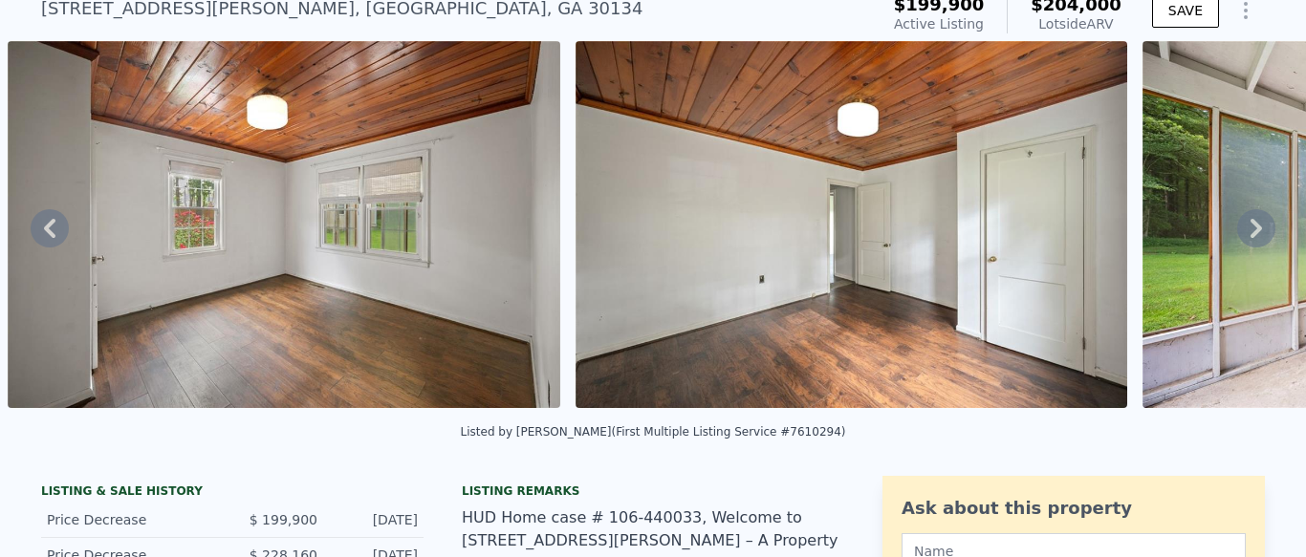
click at [1259, 218] on icon at bounding box center [1256, 228] width 38 height 38
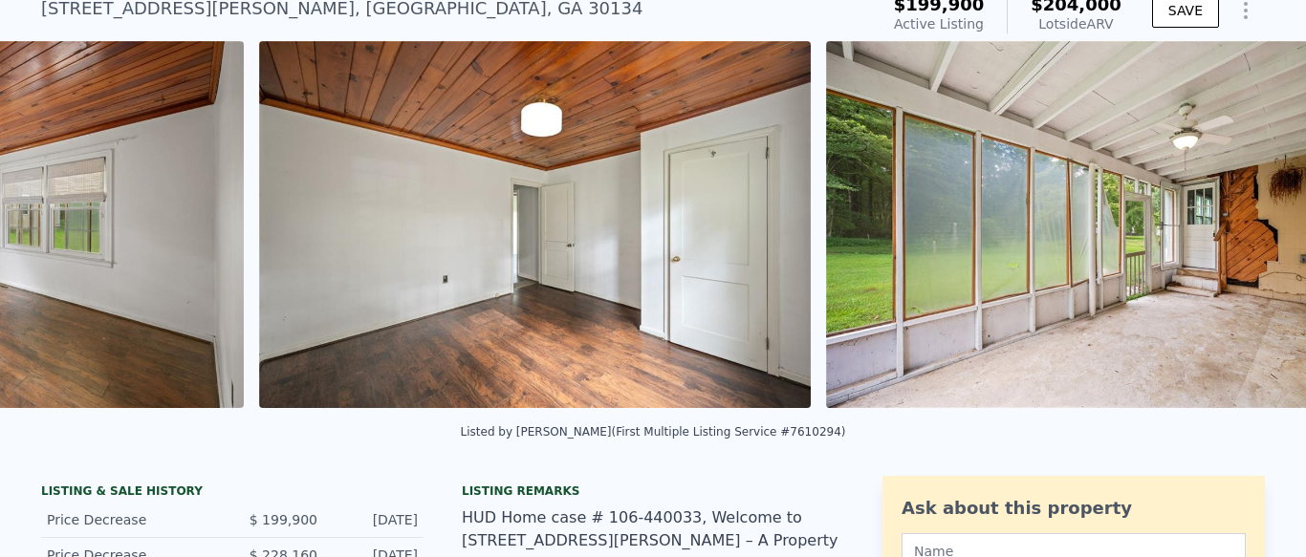
scroll to position [0, 15939]
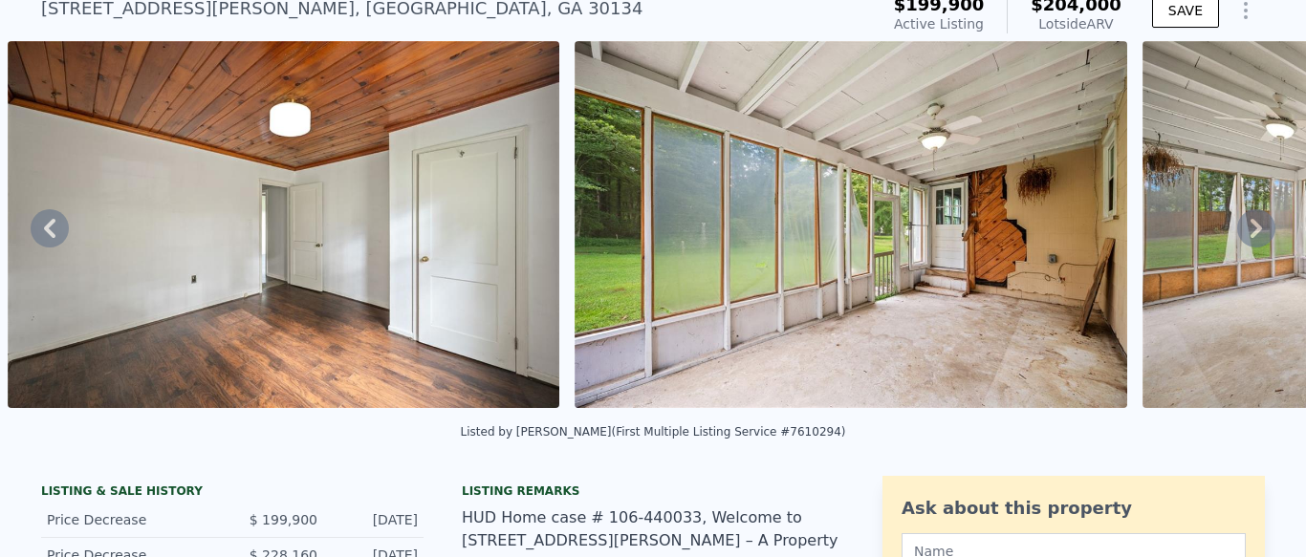
click at [1259, 218] on icon at bounding box center [1256, 228] width 38 height 38
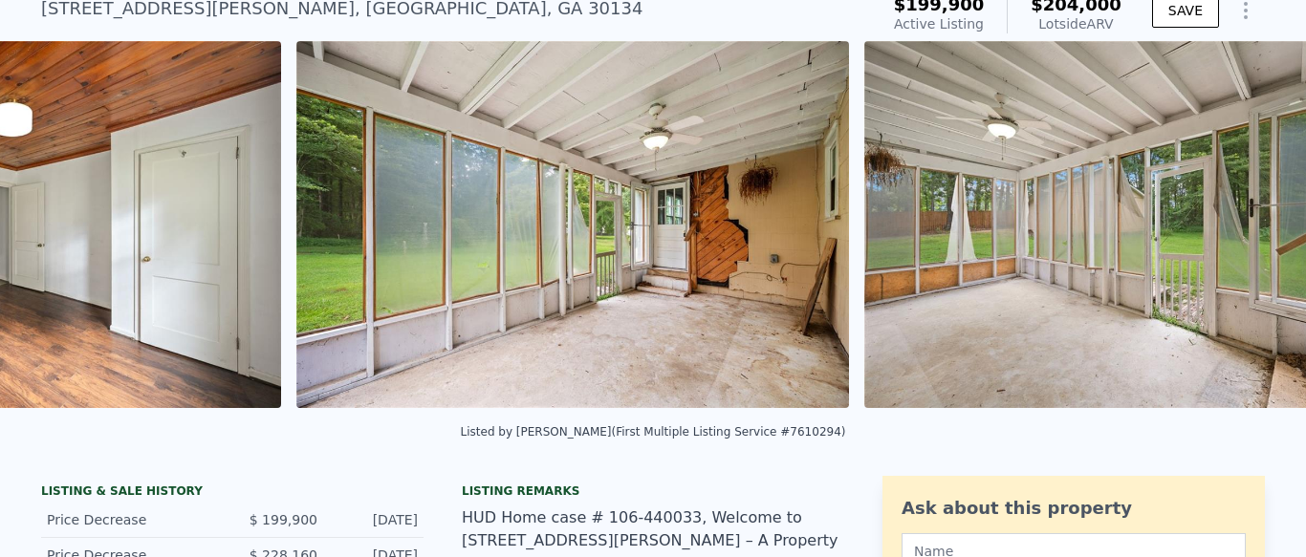
scroll to position [0, 16506]
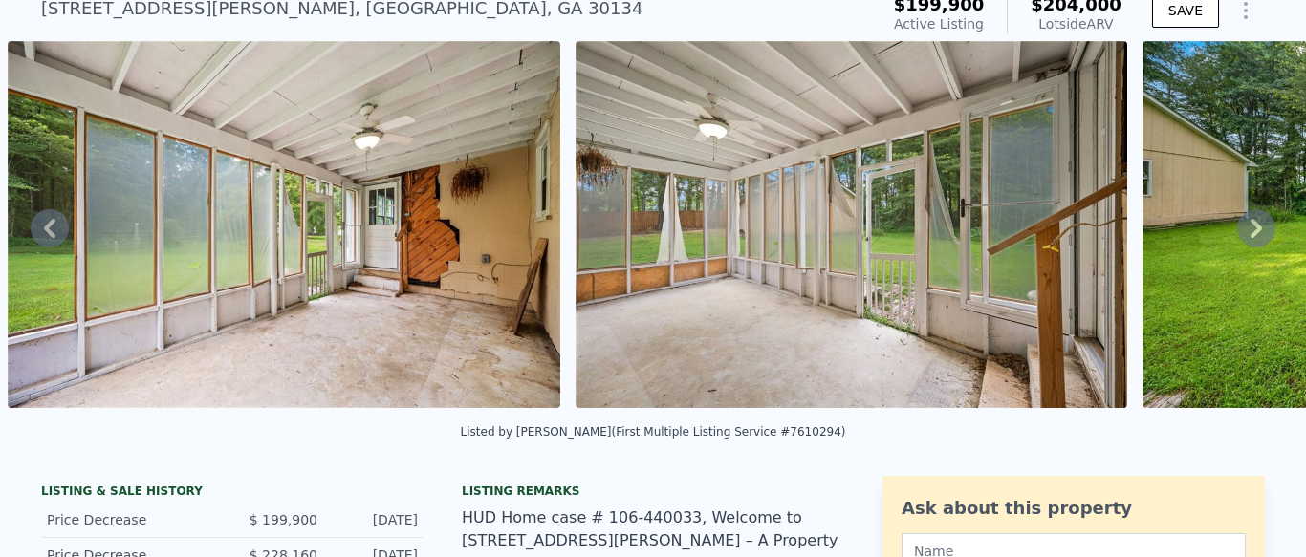
click at [1259, 218] on icon at bounding box center [1256, 228] width 38 height 38
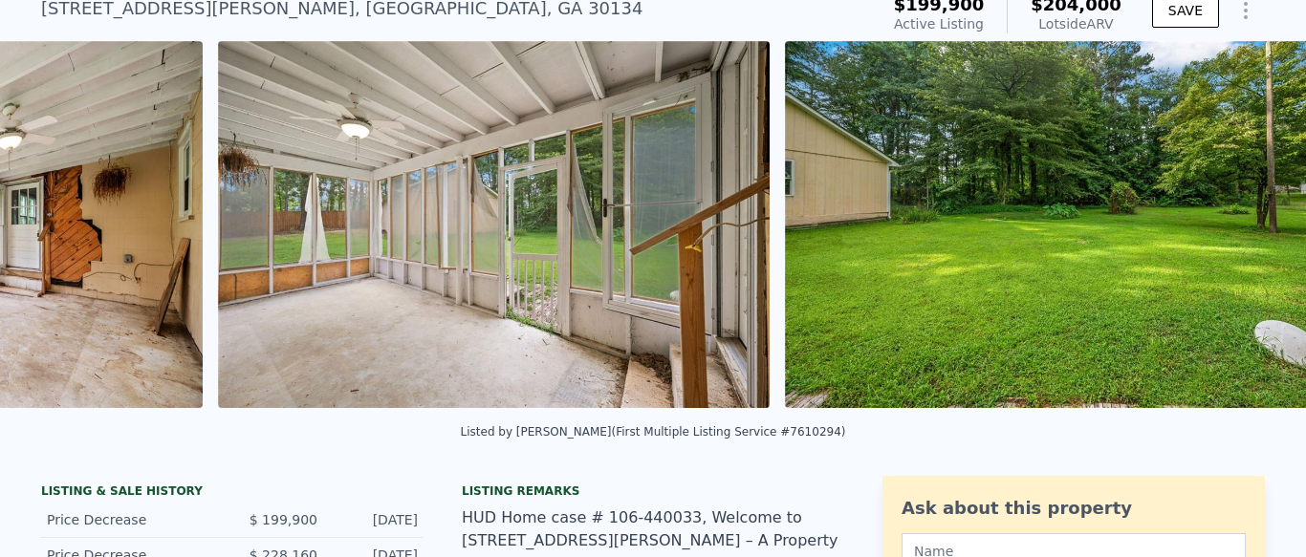
scroll to position [0, 17074]
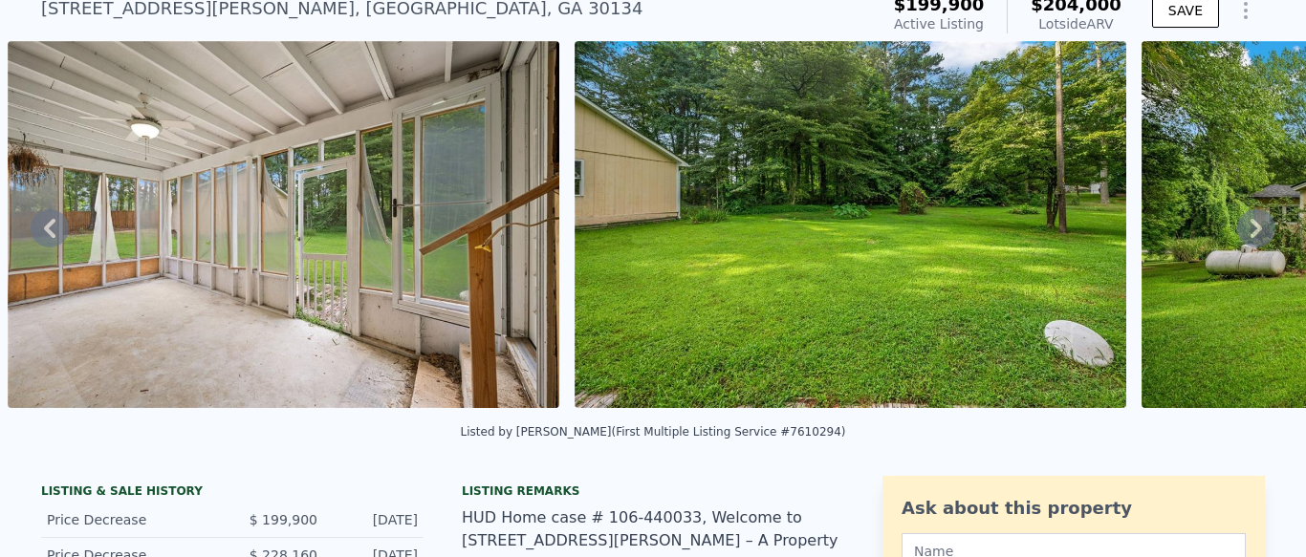
click at [1259, 218] on icon at bounding box center [1256, 228] width 38 height 38
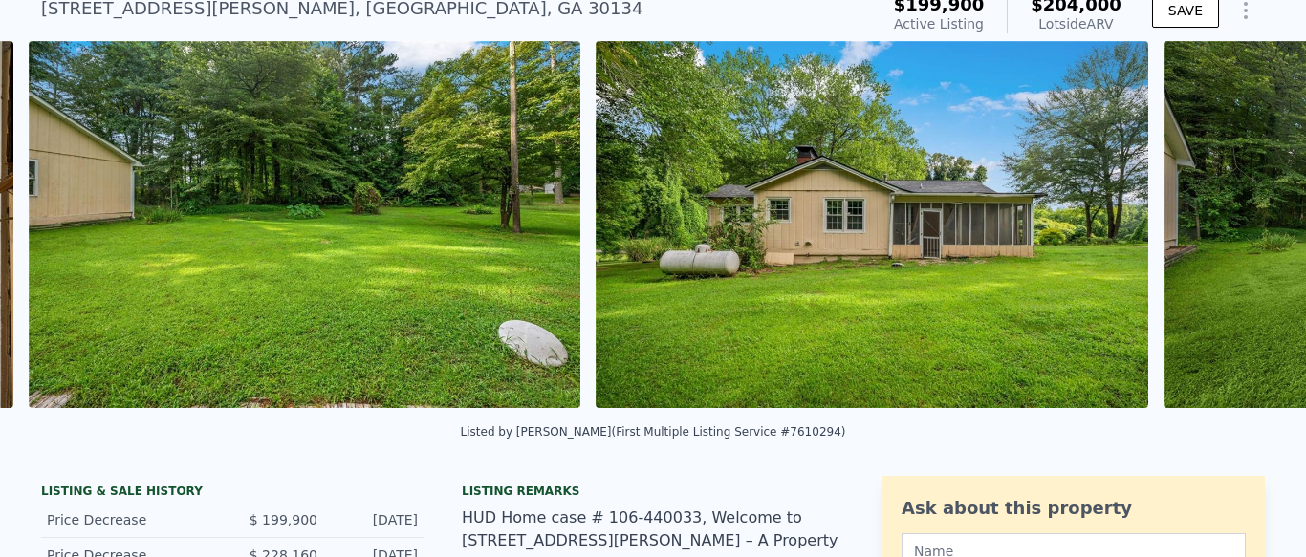
scroll to position [0, 17641]
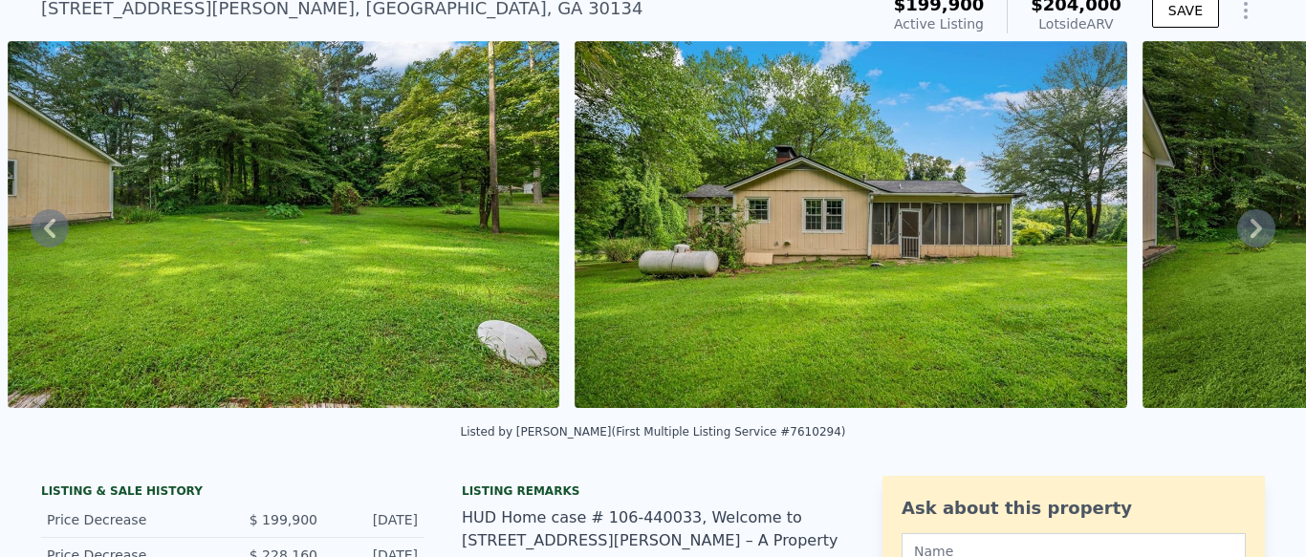
click at [1259, 218] on icon at bounding box center [1256, 228] width 38 height 38
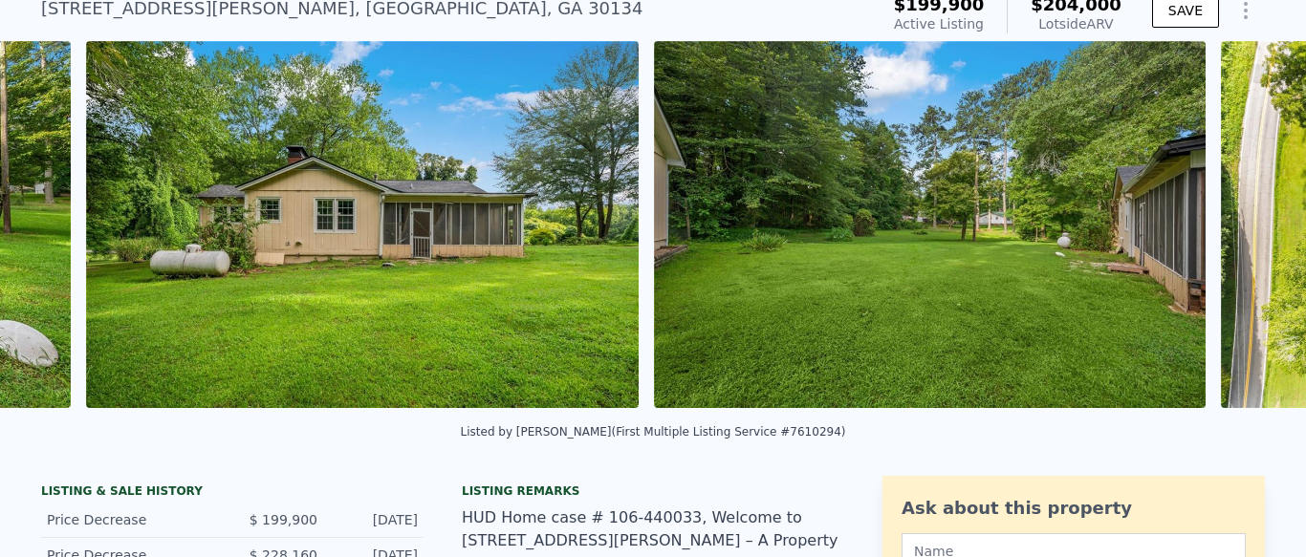
scroll to position [0, 18207]
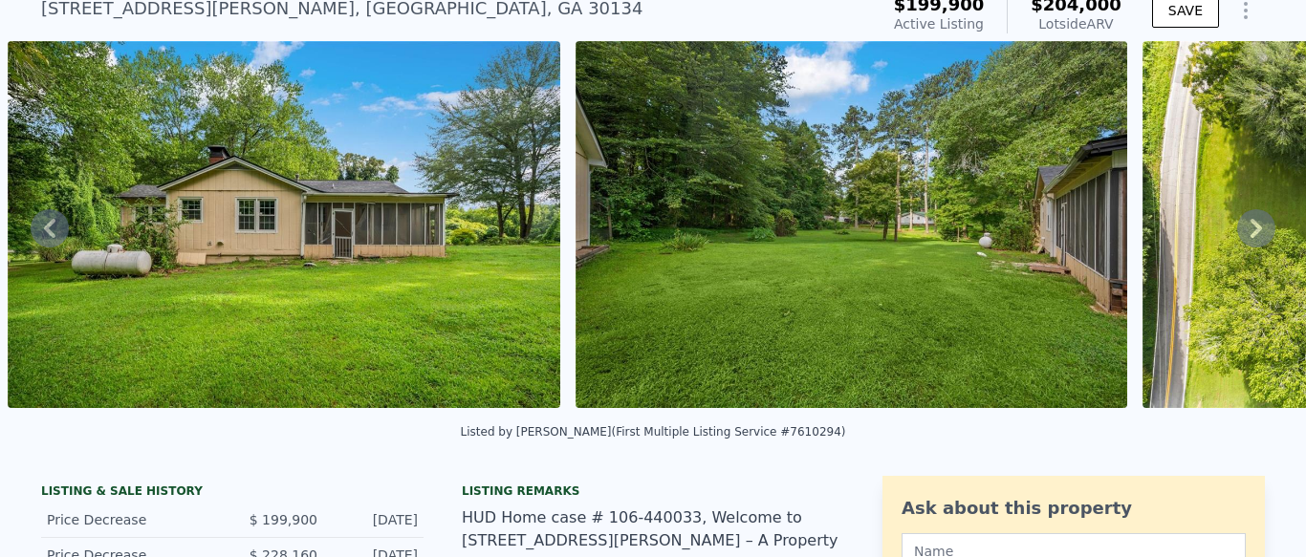
click at [1259, 218] on icon at bounding box center [1256, 228] width 38 height 38
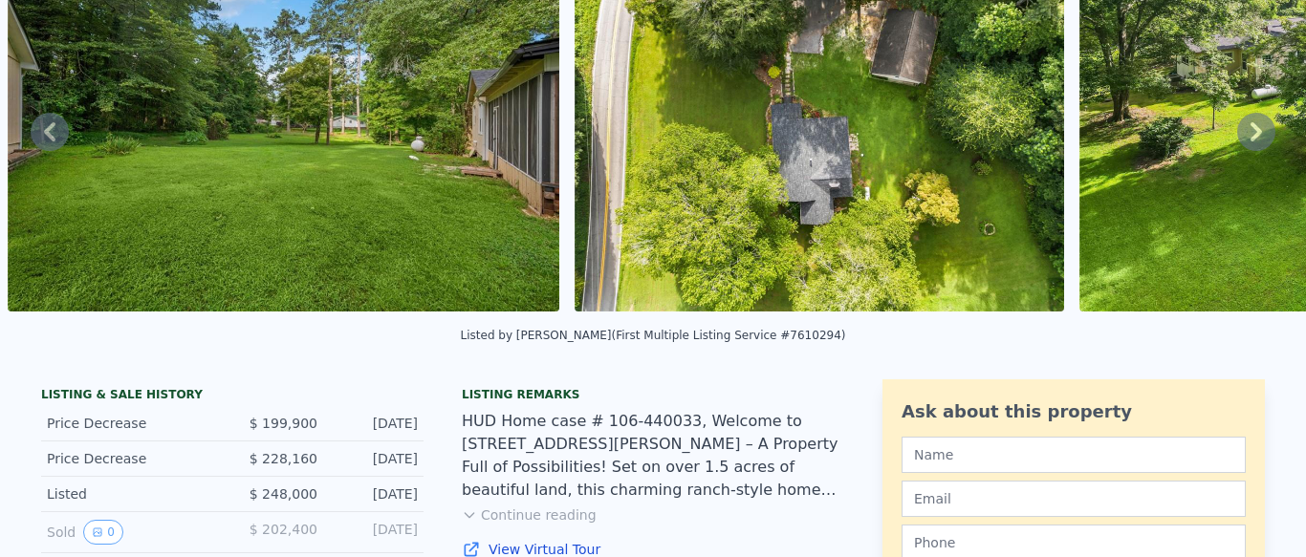
scroll to position [7, 0]
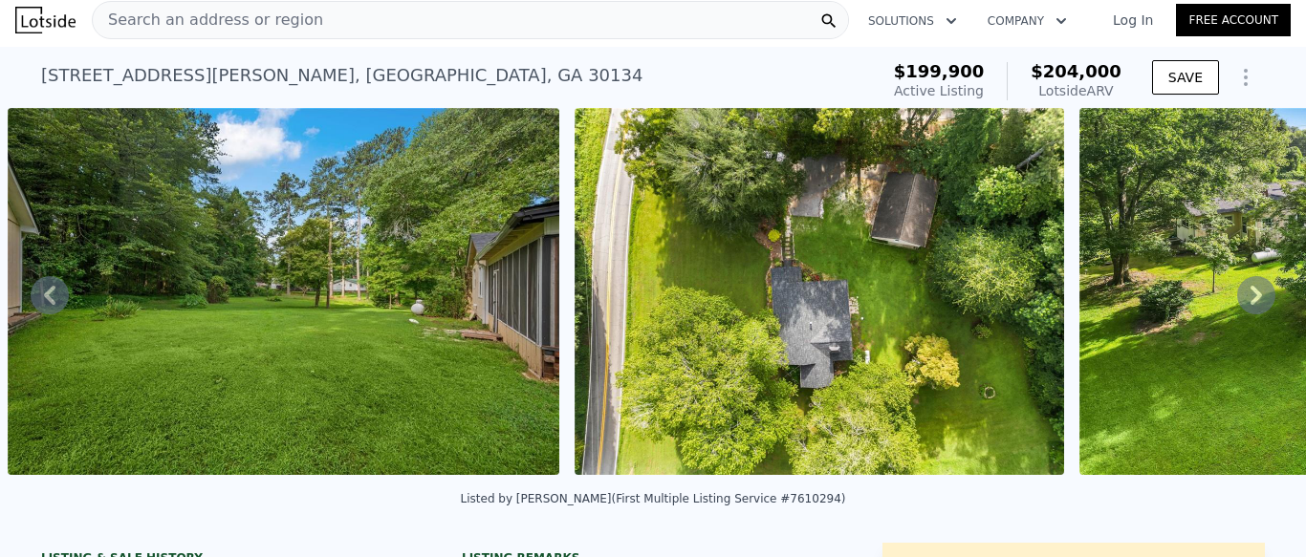
click at [1257, 293] on icon at bounding box center [1255, 295] width 11 height 19
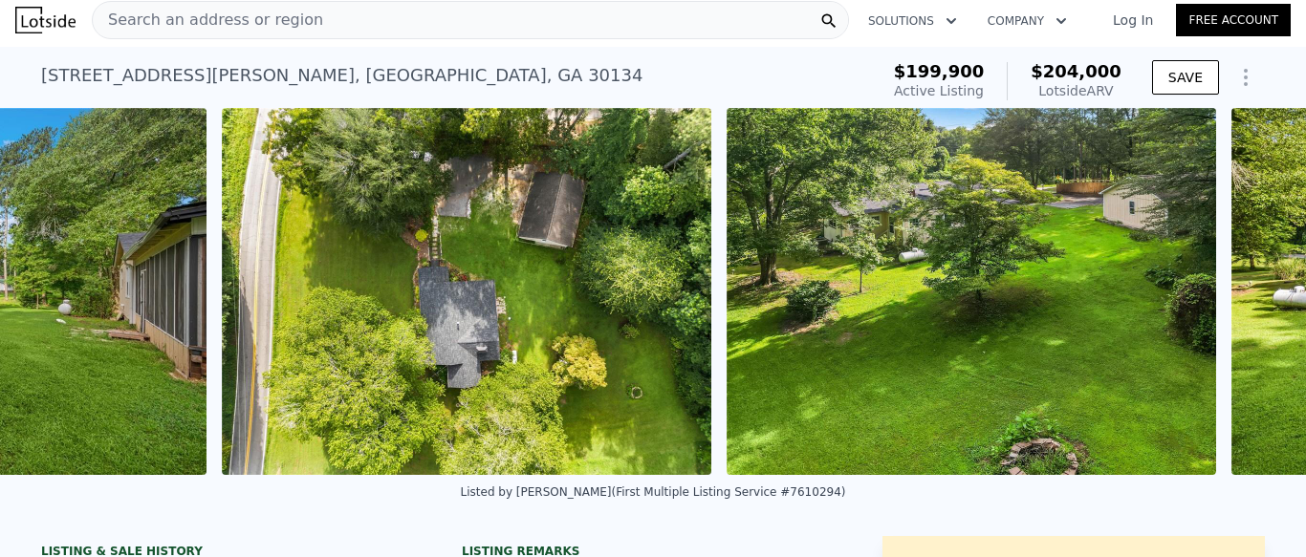
scroll to position [0, 19342]
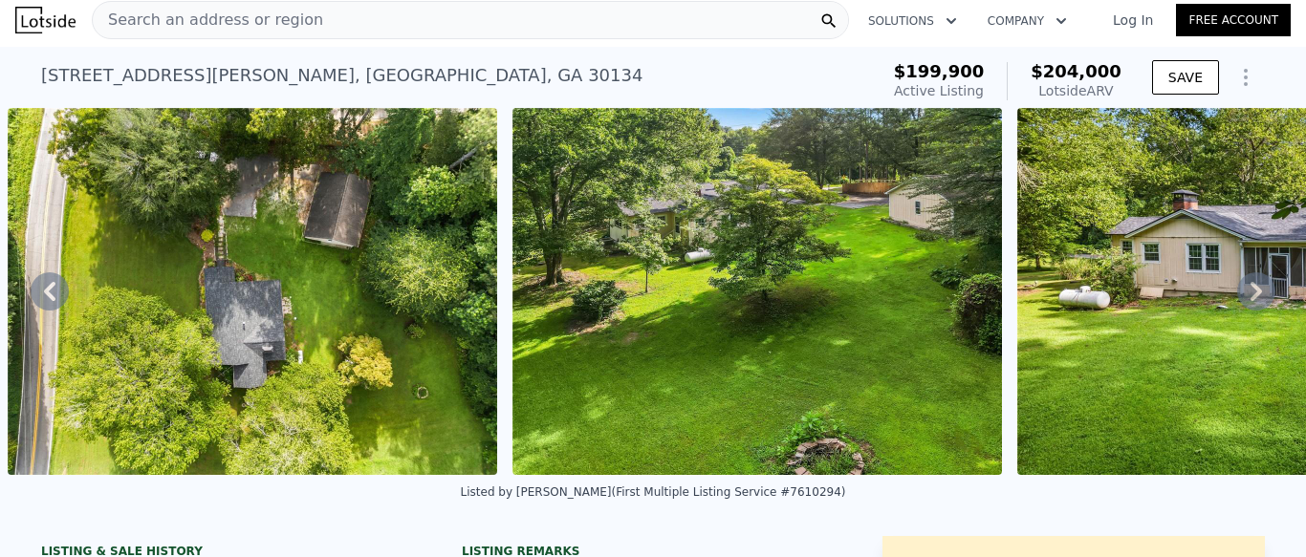
click at [1257, 293] on icon at bounding box center [1255, 291] width 11 height 19
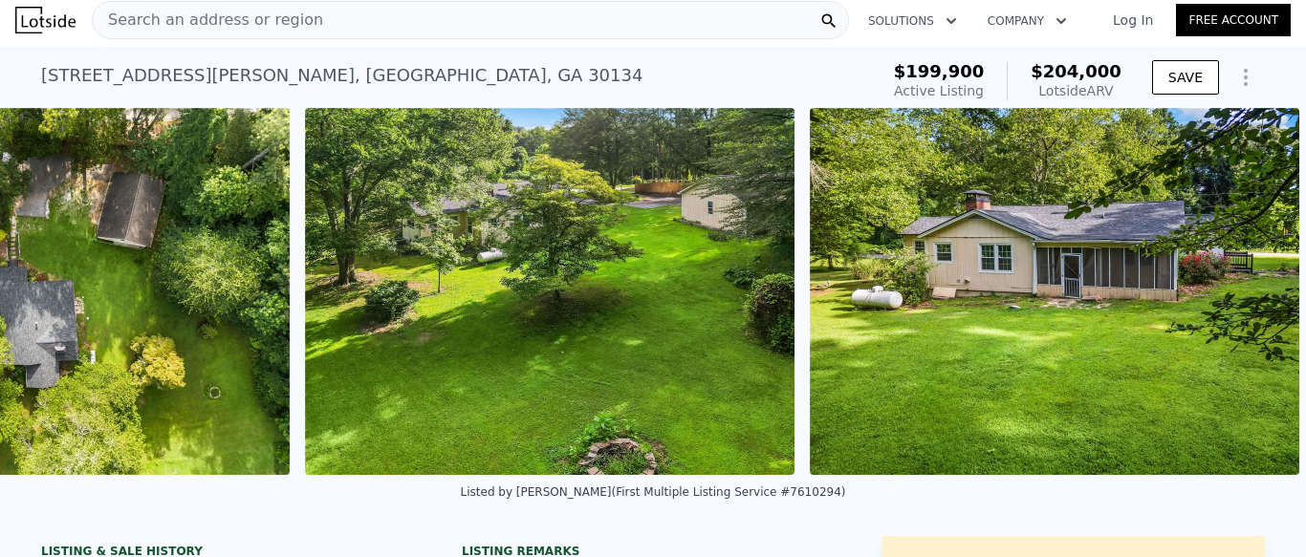
scroll to position [0, 19550]
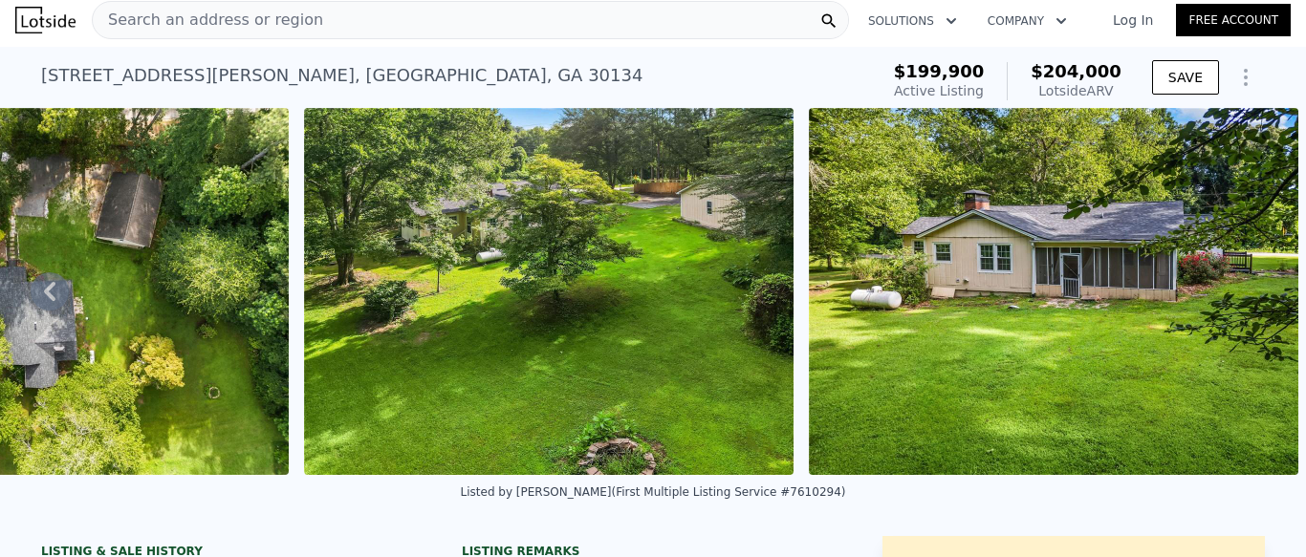
click at [1257, 293] on img at bounding box center [1053, 291] width 489 height 367
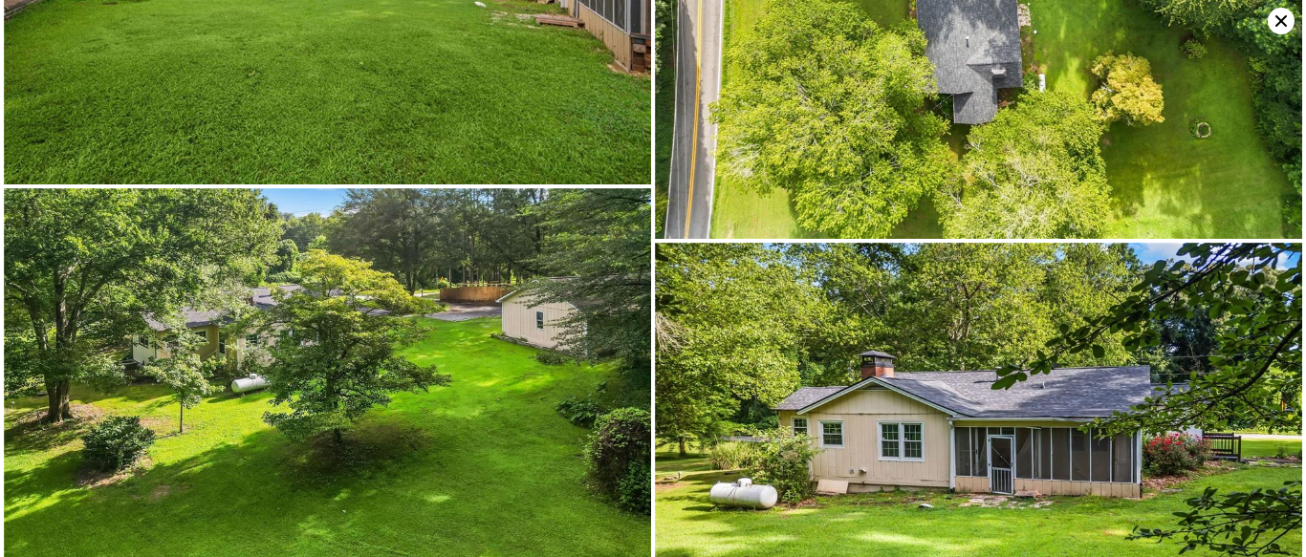
scroll to position [7474, 0]
